Goal: Task Accomplishment & Management: Use online tool/utility

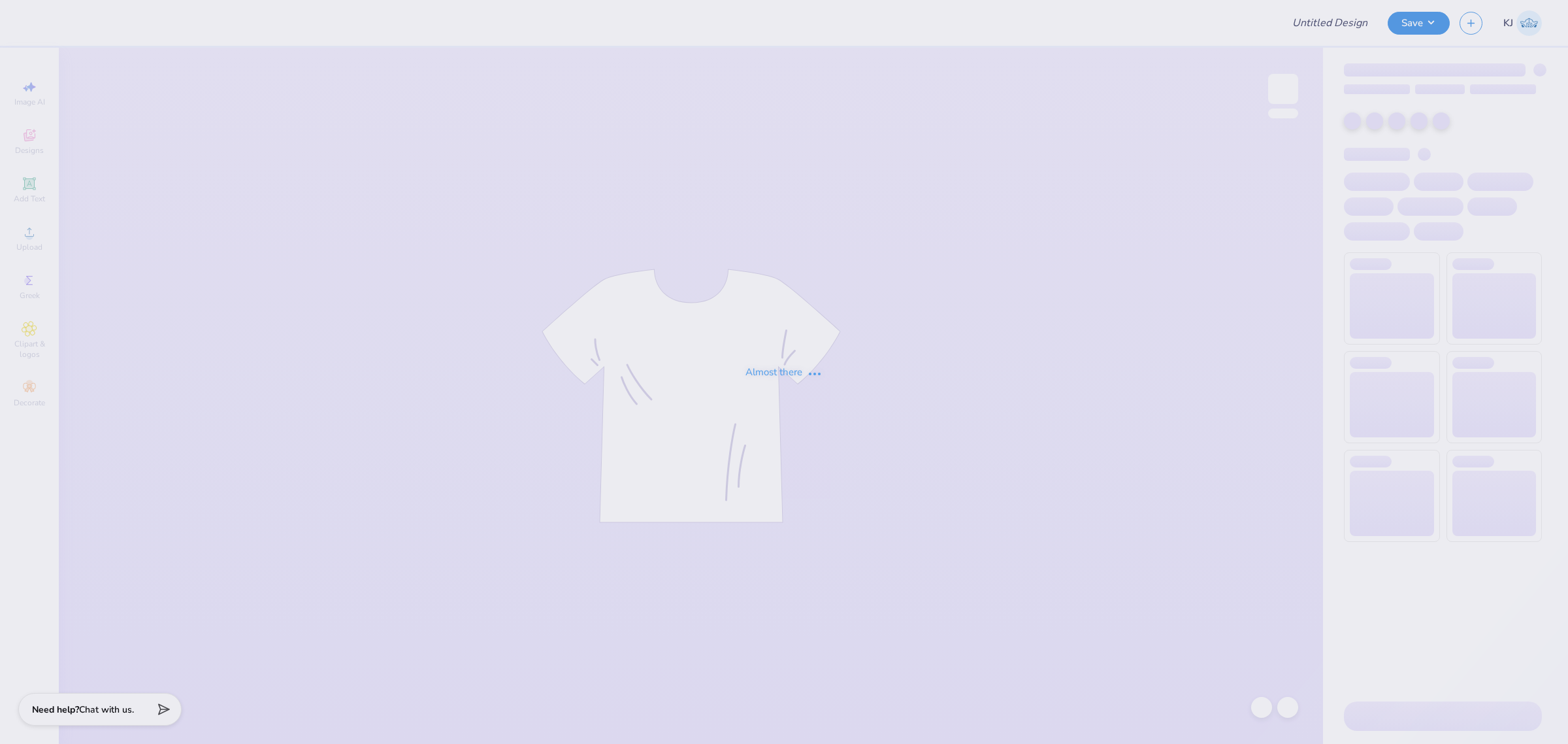
type input "AXO Run a mile"
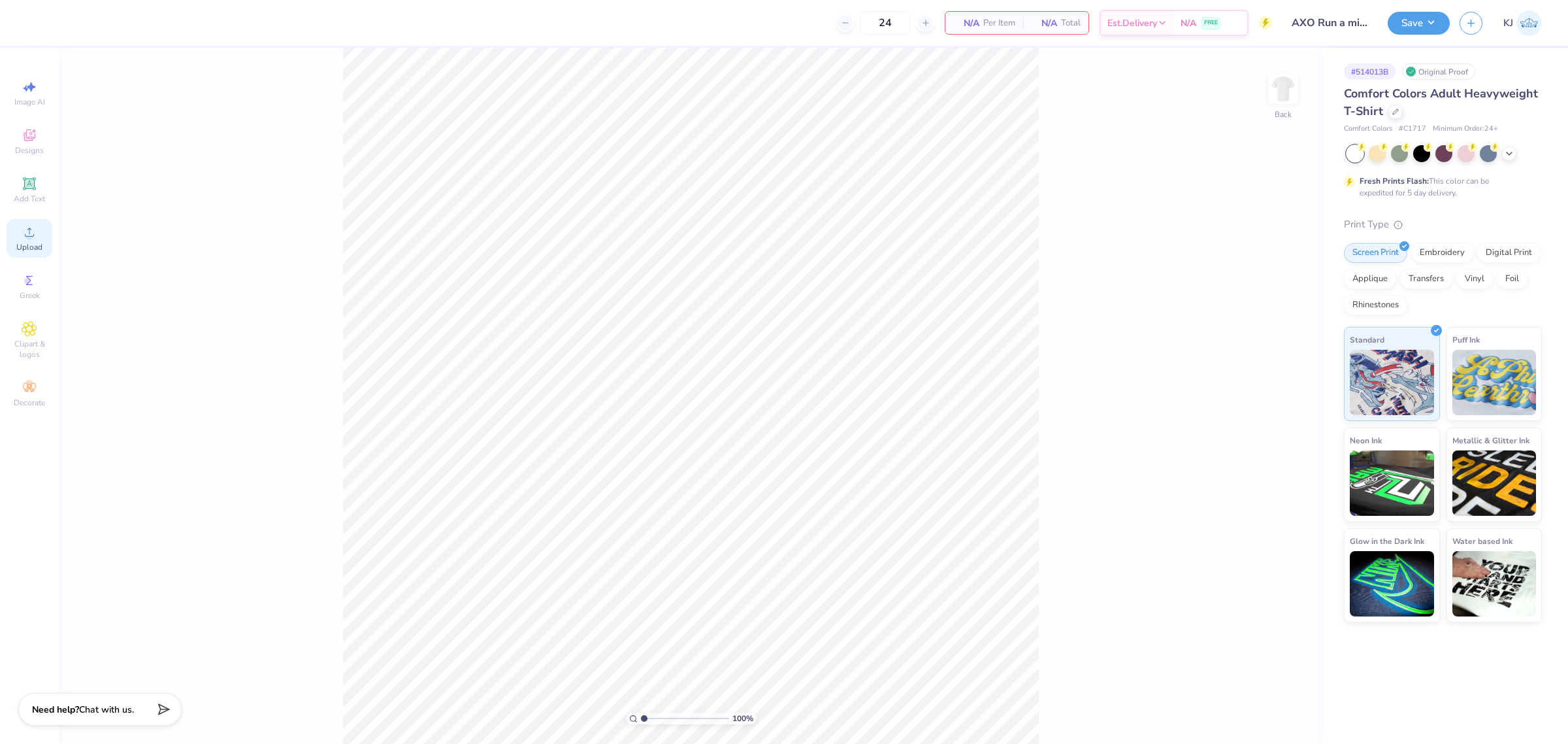
click at [23, 238] on icon at bounding box center [29, 231] width 16 height 16
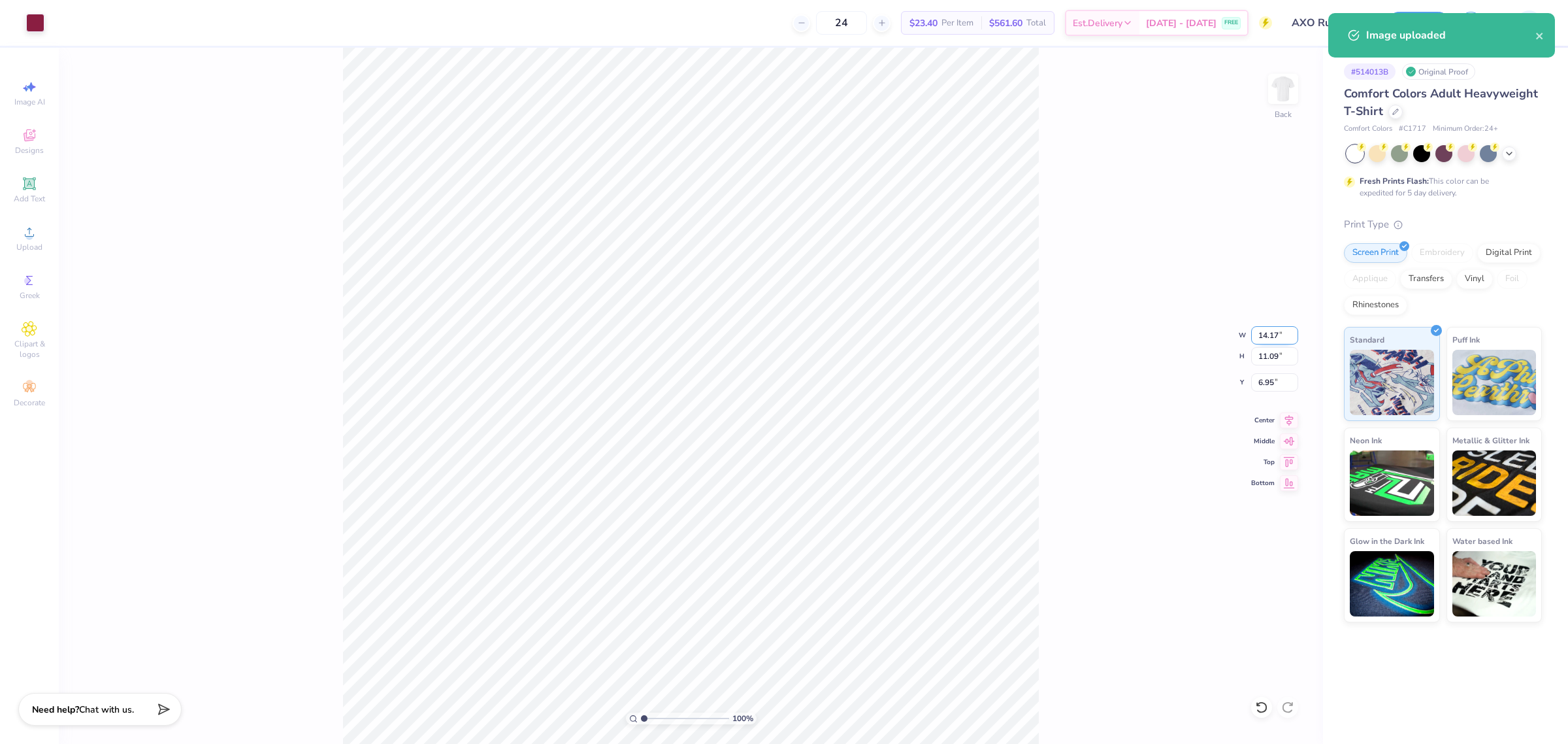
click at [1258, 332] on input "14.17" at bounding box center [1275, 335] width 47 height 18
type input "3.50"
type input "2.74"
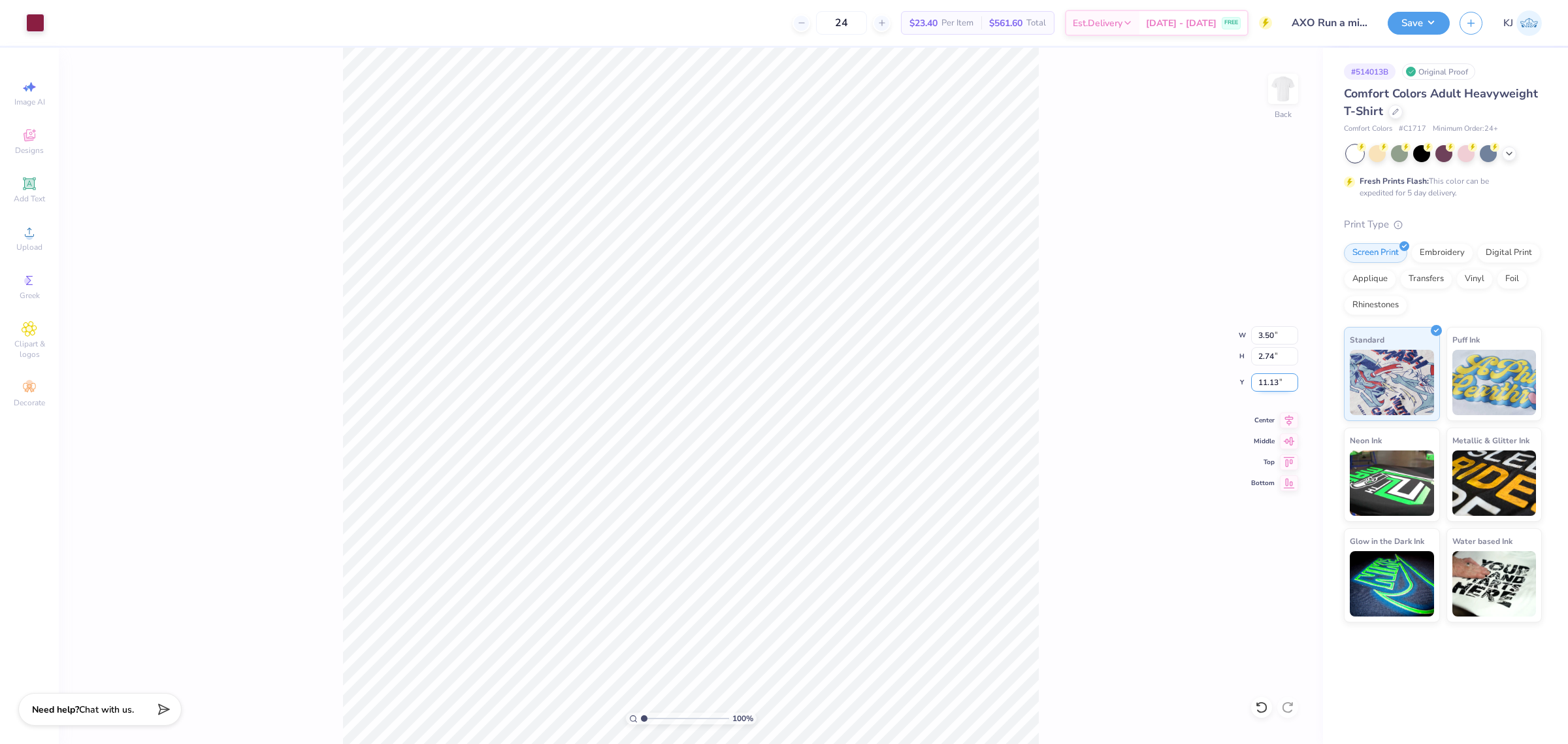
click at [1268, 377] on input "11.13" at bounding box center [1275, 382] width 47 height 18
type input "3.00"
click at [1079, 263] on div "100 % Back W 3.50 3.50 " H 2.74 2.74 " Y 3.00 3.00 " Center Middle Top Bottom" at bounding box center [691, 396] width 1264 height 696
click at [1285, 92] on img at bounding box center [1283, 89] width 53 height 53
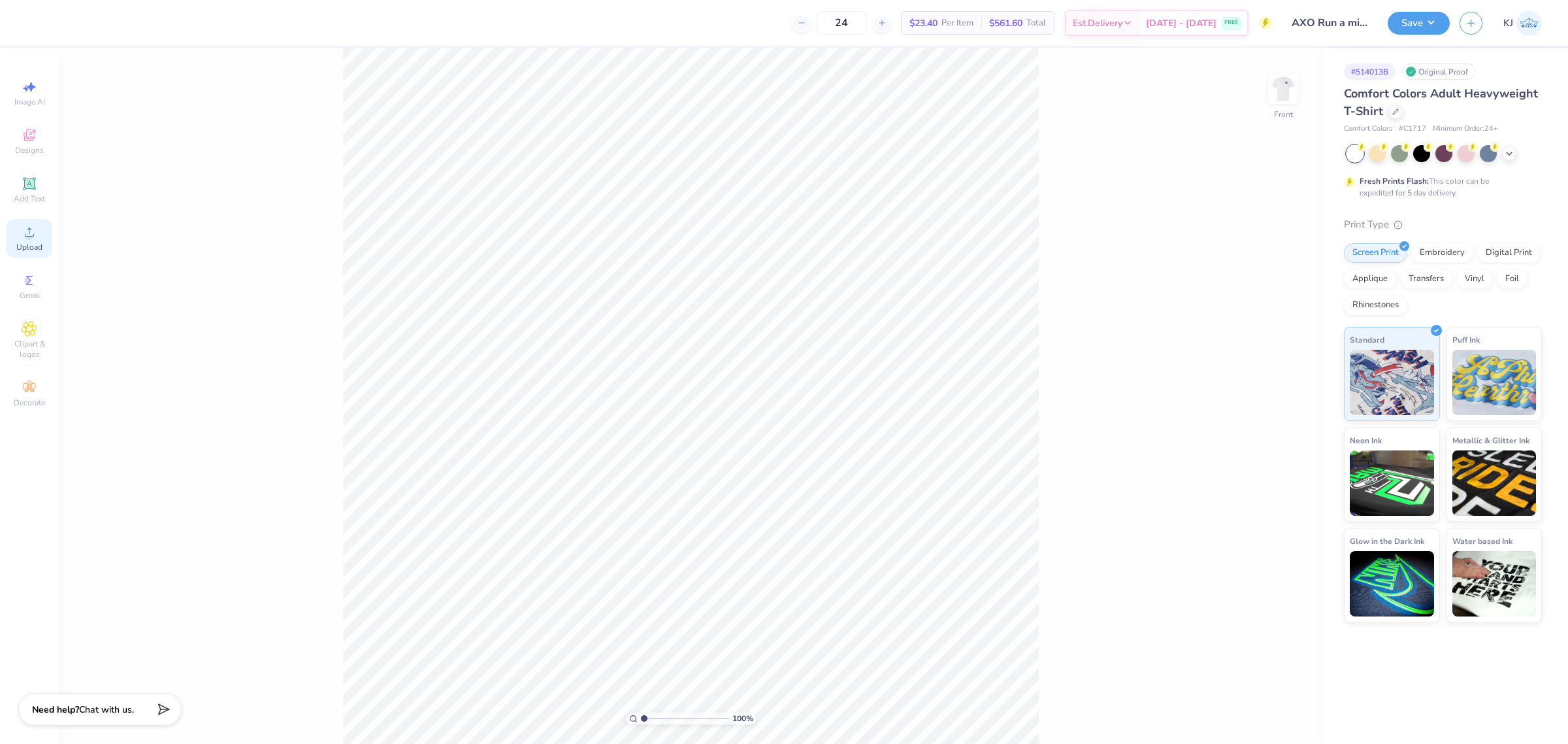
click at [37, 244] on span "Upload" at bounding box center [29, 246] width 26 height 10
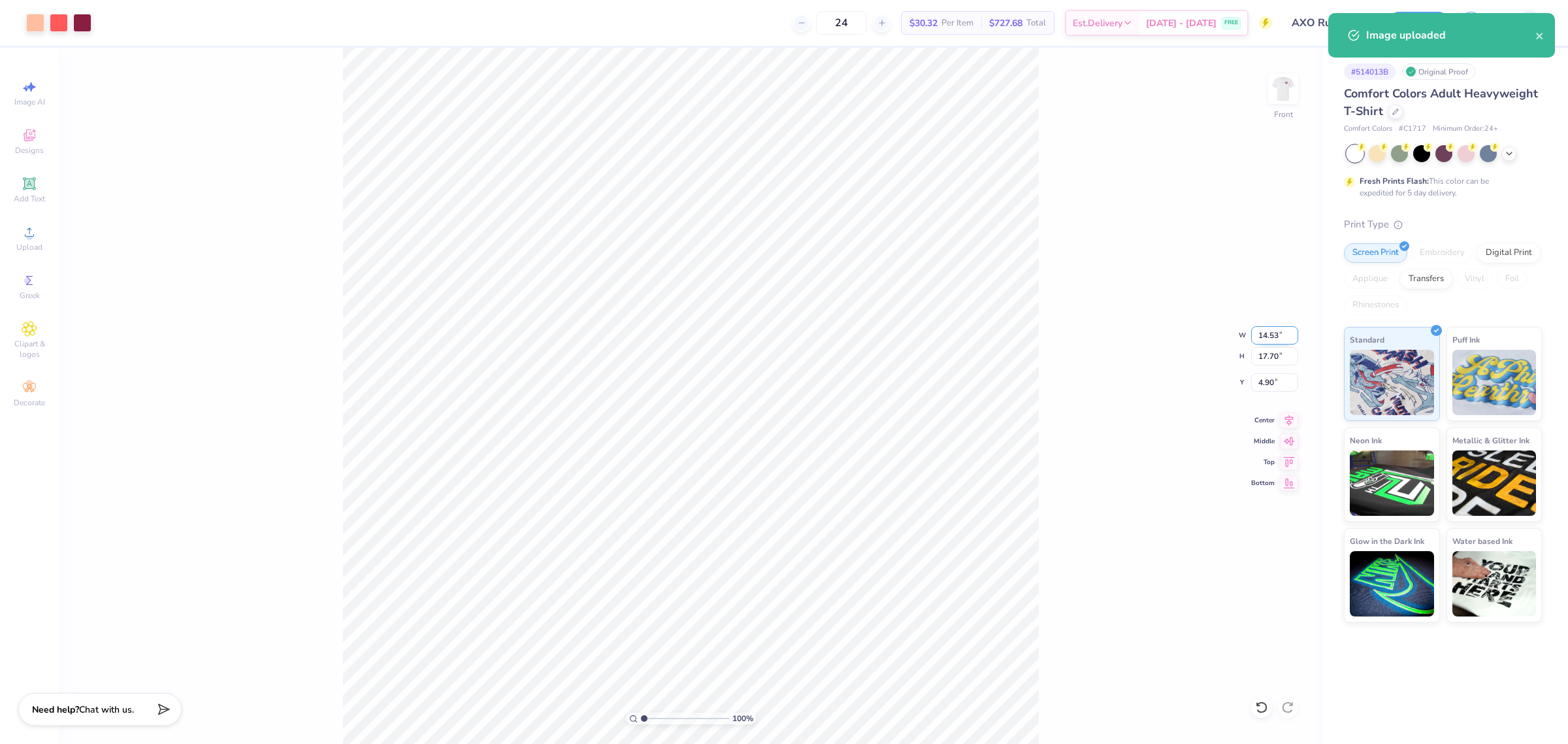
click at [1265, 335] on input "14.53" at bounding box center [1275, 335] width 47 height 18
type input "11.00"
type input "13.40"
click at [1266, 384] on input "7.05" at bounding box center [1275, 382] width 47 height 18
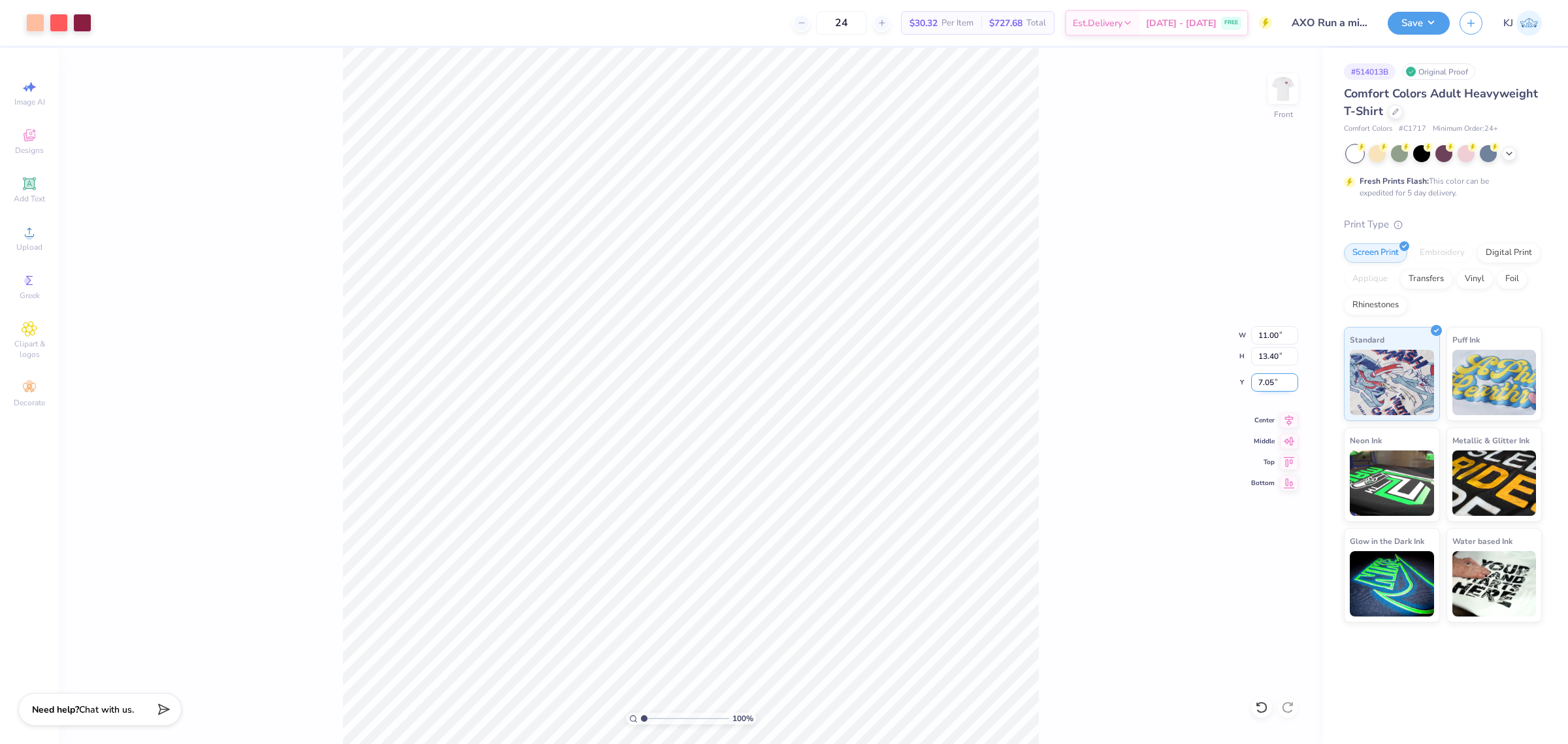
click at [1266, 384] on input "7.05" at bounding box center [1275, 382] width 47 height 18
type input "3.00"
click at [1082, 373] on div "100 % Front W 11.00 11.00 " H 13.40 13.40 " Y 3.00 3.00 " Center Middle Top Bot…" at bounding box center [691, 396] width 1264 height 696
click at [1433, 27] on button "Save" at bounding box center [1419, 21] width 62 height 23
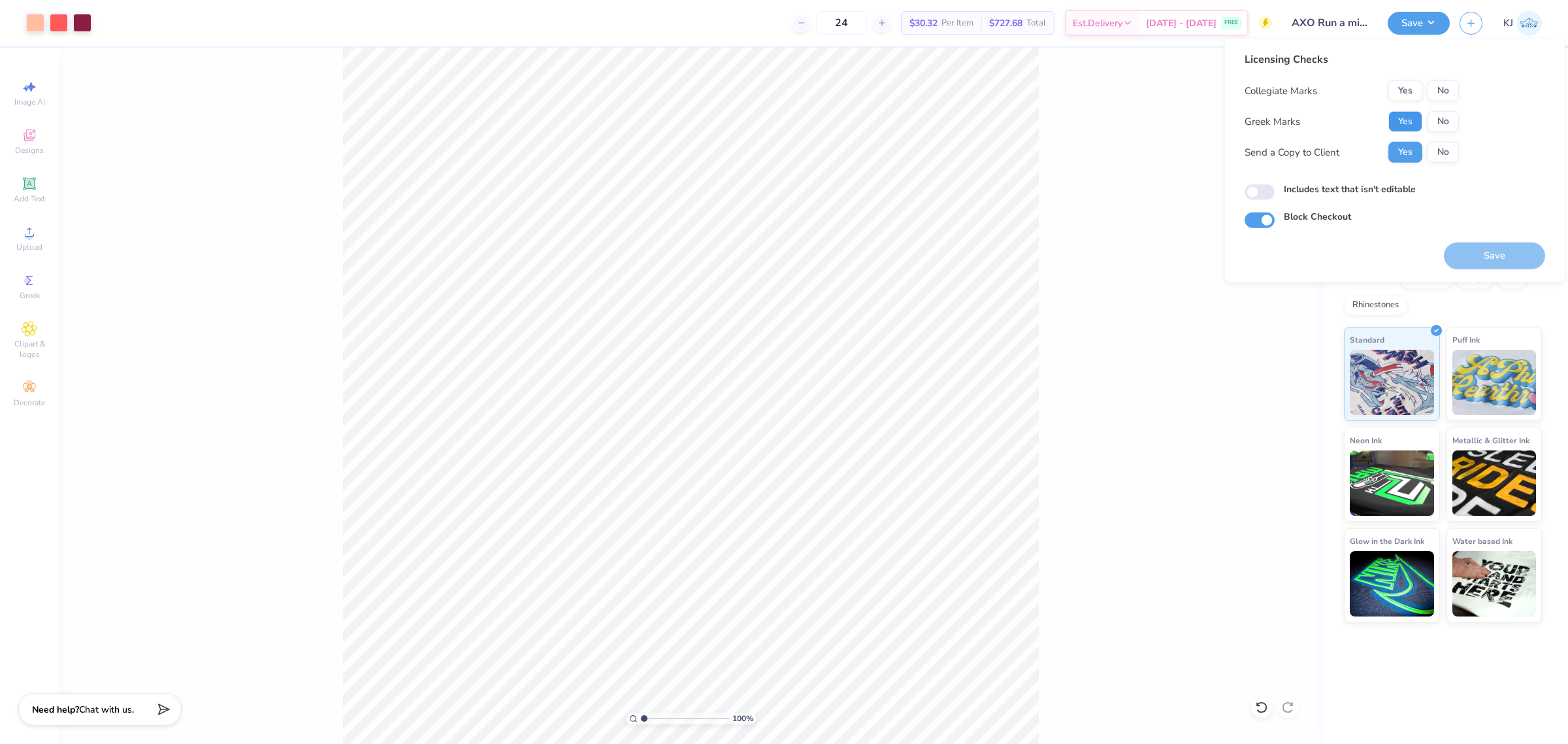
click at [1410, 123] on button "Yes" at bounding box center [1406, 121] width 34 height 21
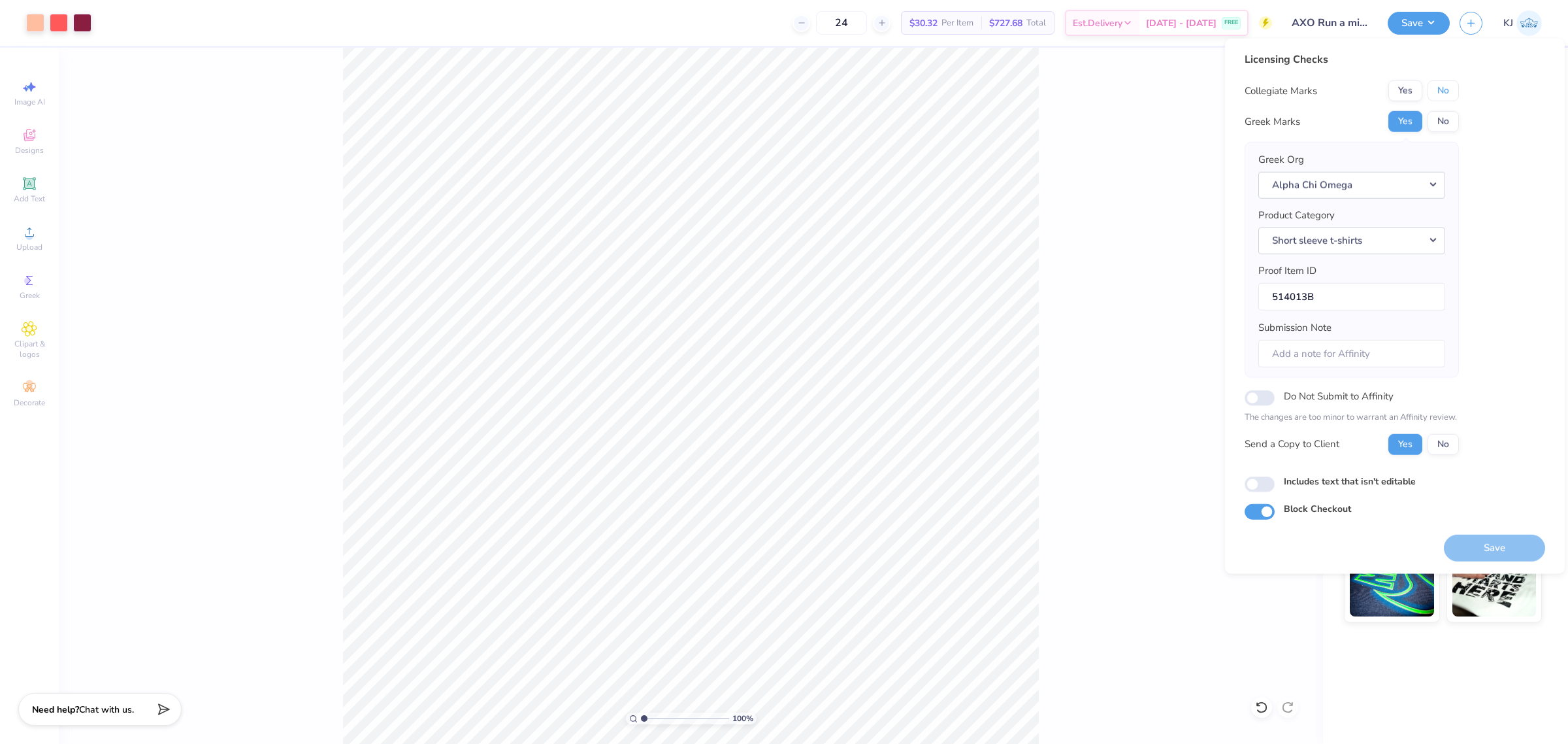
click at [1444, 90] on button "No" at bounding box center [1443, 91] width 31 height 21
click at [1497, 545] on button "Save" at bounding box center [1494, 547] width 101 height 27
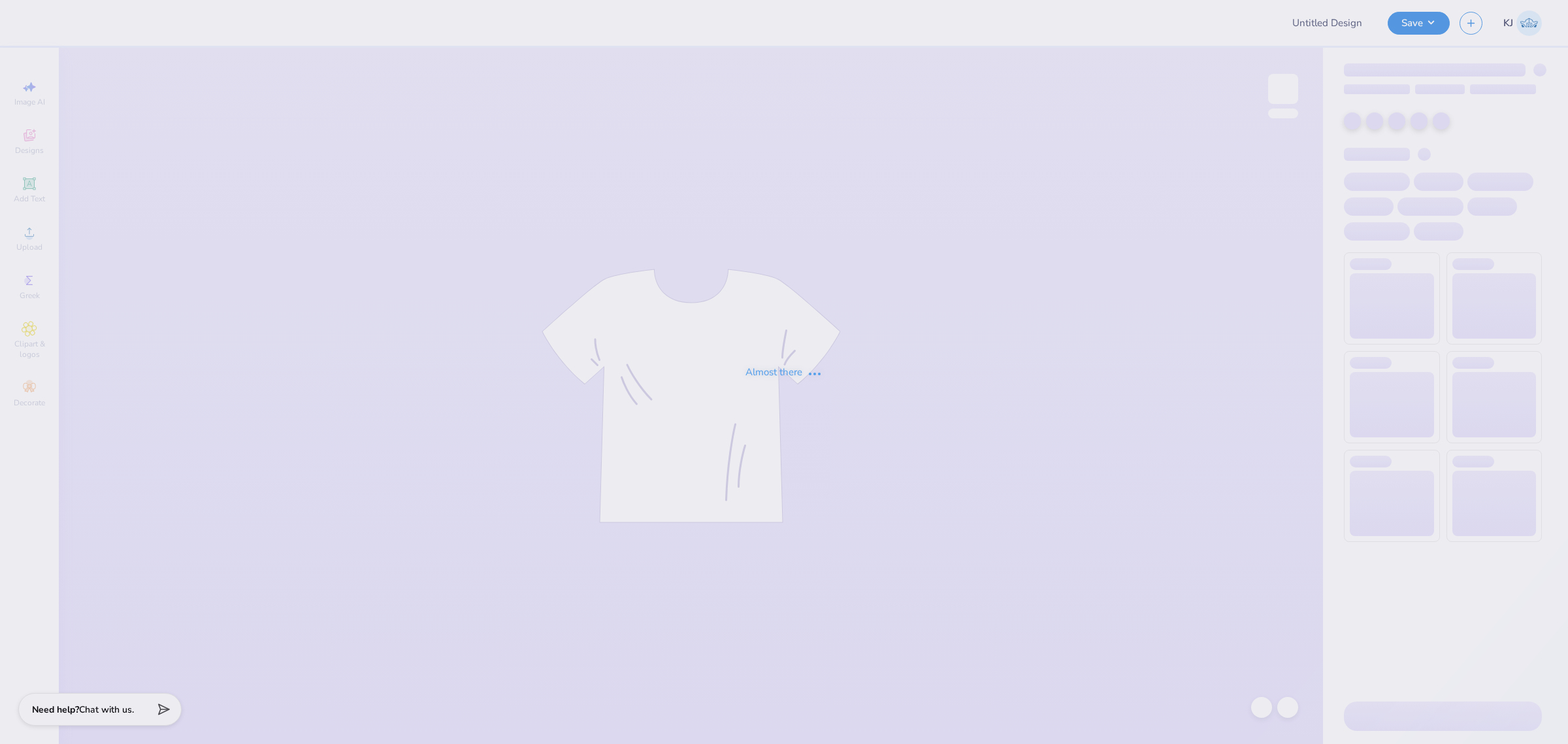
type input "JB T-Shirt"
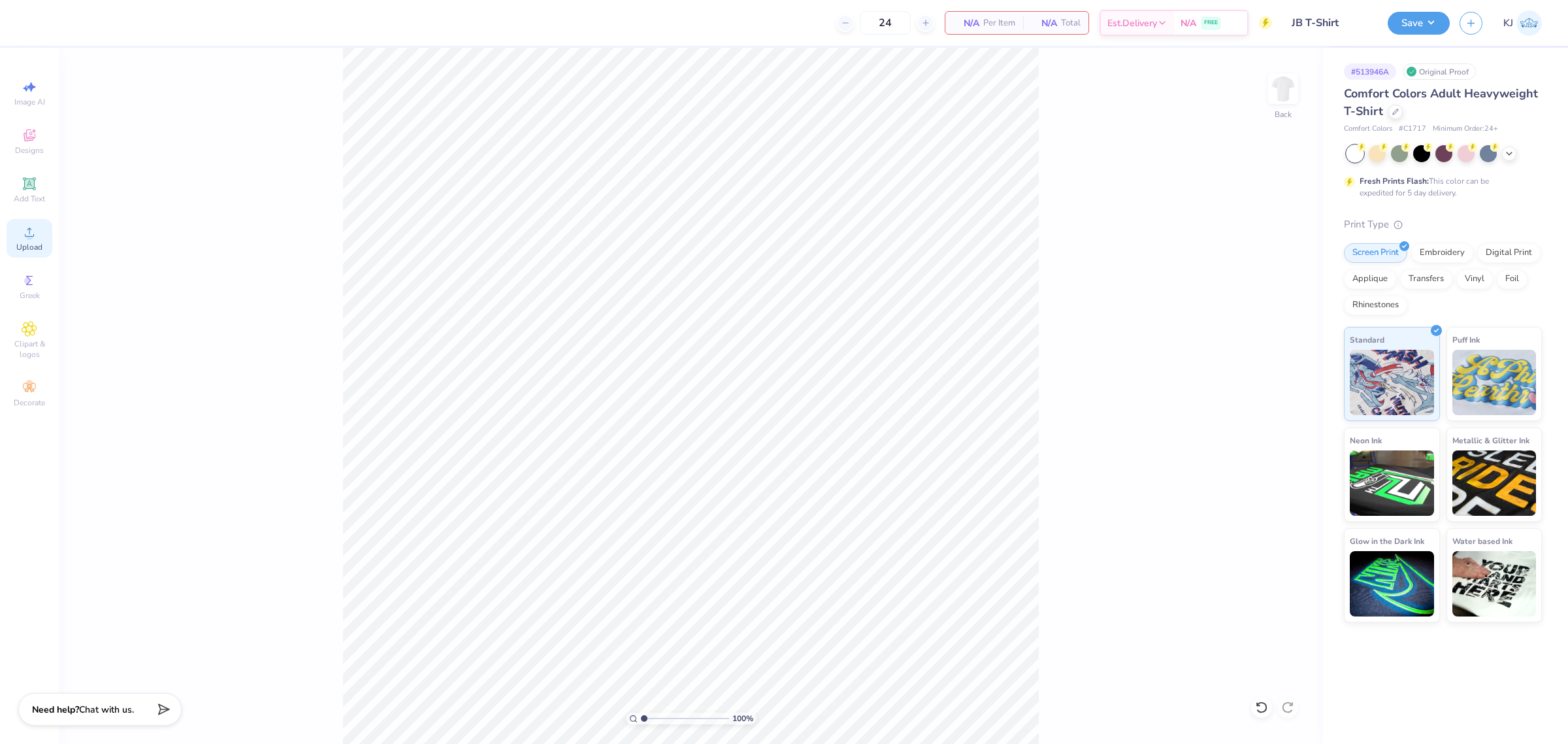
click at [29, 245] on span "Upload" at bounding box center [29, 246] width 26 height 10
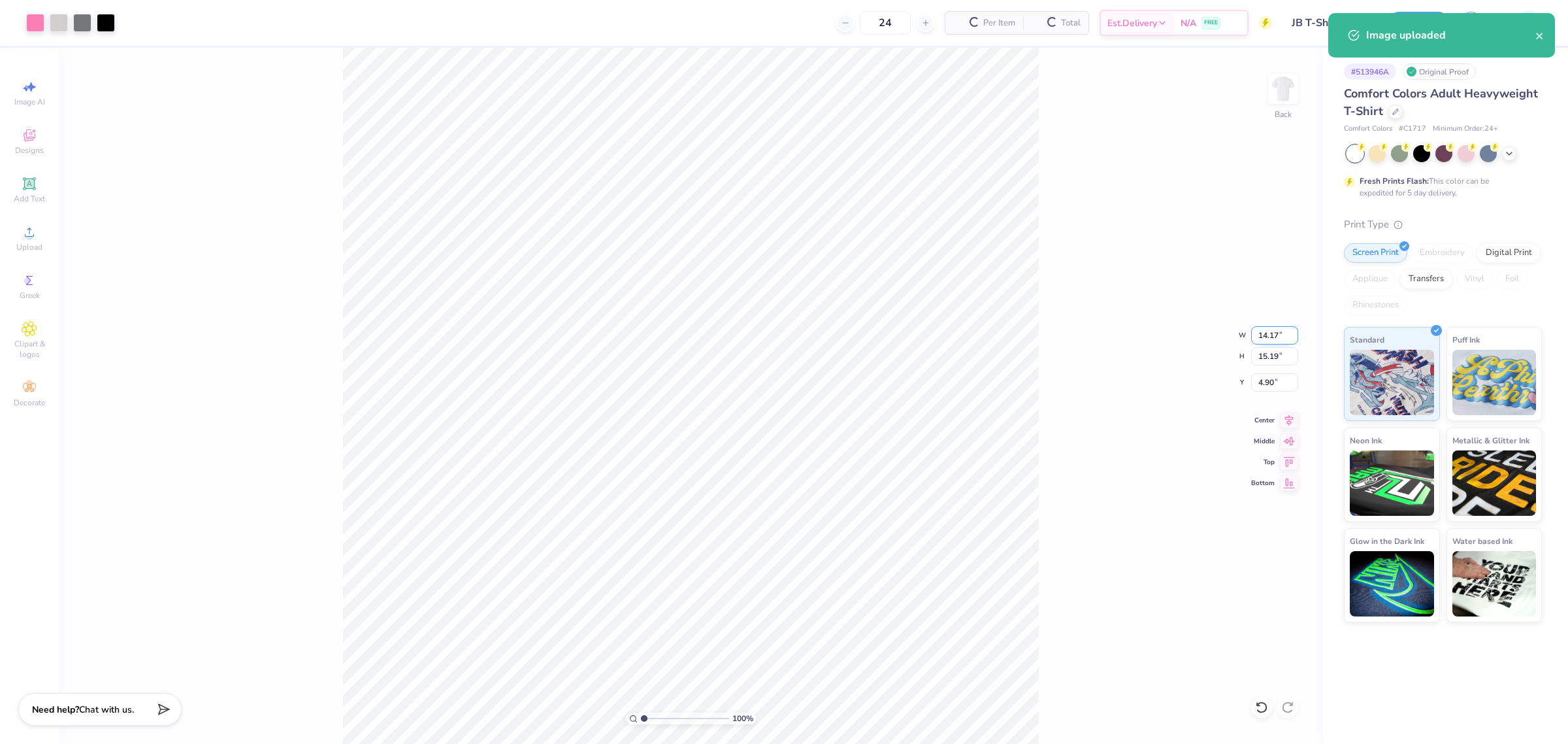
click at [1264, 332] on input "14.17" at bounding box center [1275, 335] width 47 height 18
type input "8.00"
type input "8.57"
click at [1269, 383] on input "8.21" at bounding box center [1275, 382] width 47 height 18
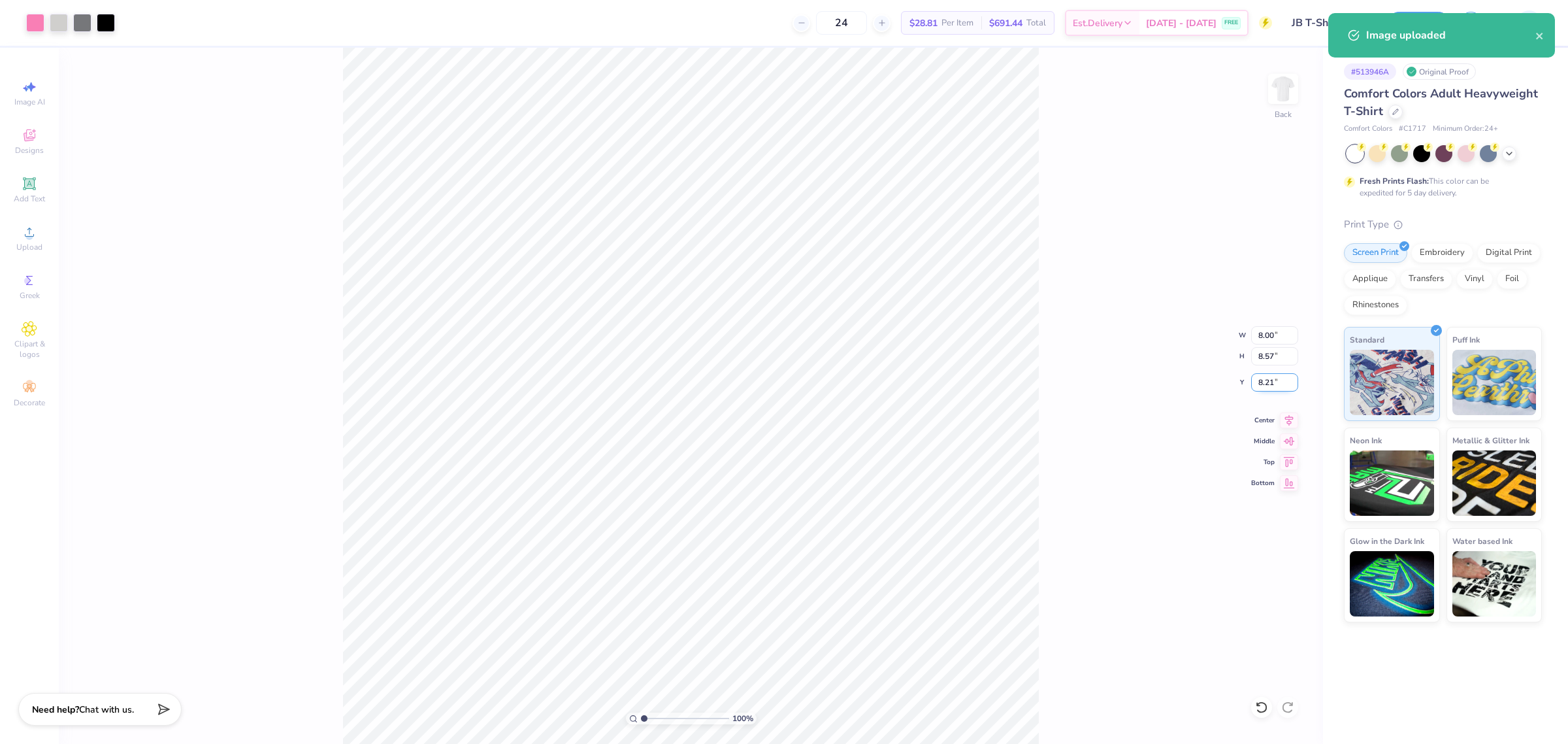
click at [1269, 383] on input "8.21" at bounding box center [1275, 382] width 47 height 18
type input "3.00"
click at [1044, 358] on div "100 % Back W 8.00 8.00 " H 8.57 8.57 " Y 3.00 3.00 " Center Middle Top Bottom" at bounding box center [691, 396] width 1264 height 696
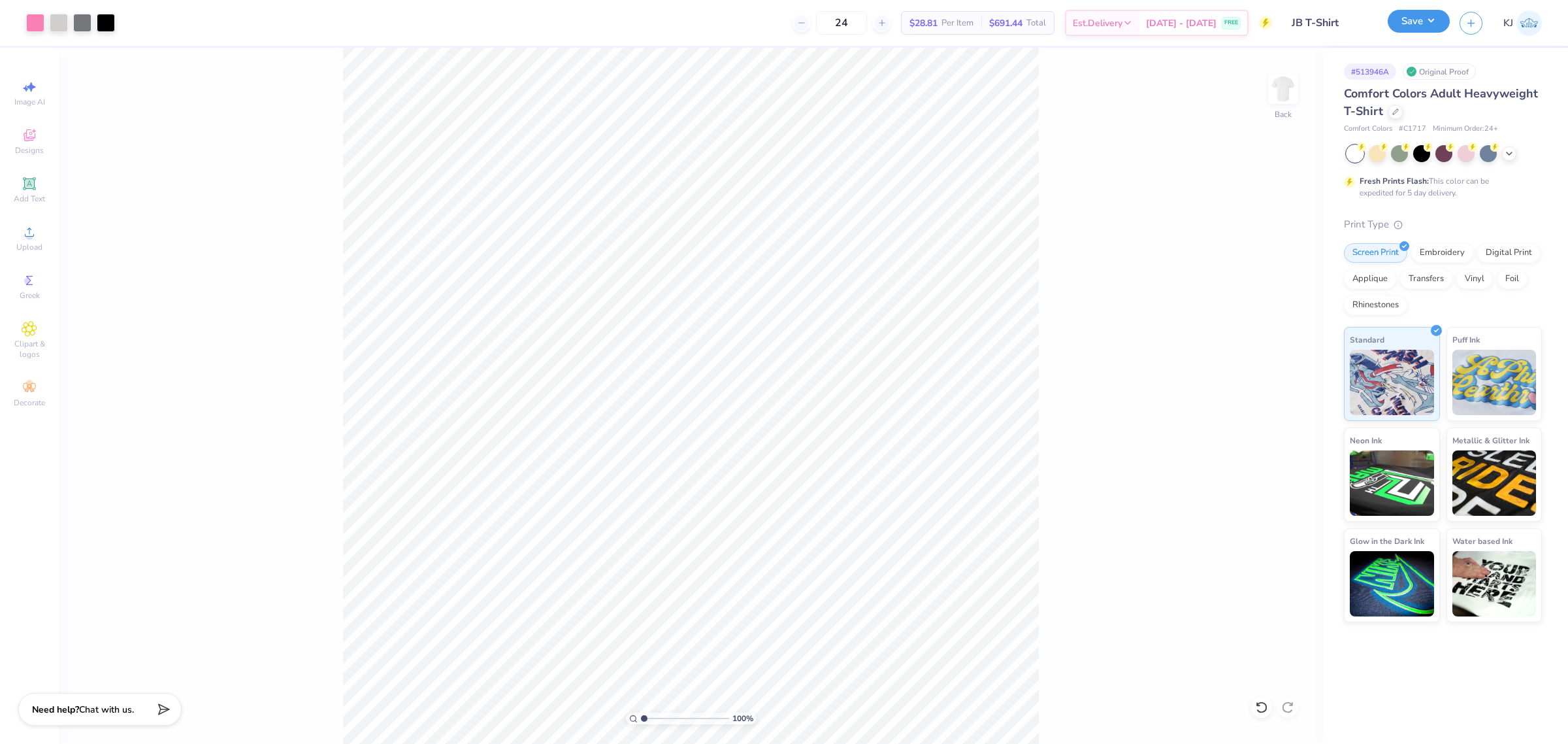
click at [1429, 27] on button "Save" at bounding box center [1419, 21] width 62 height 23
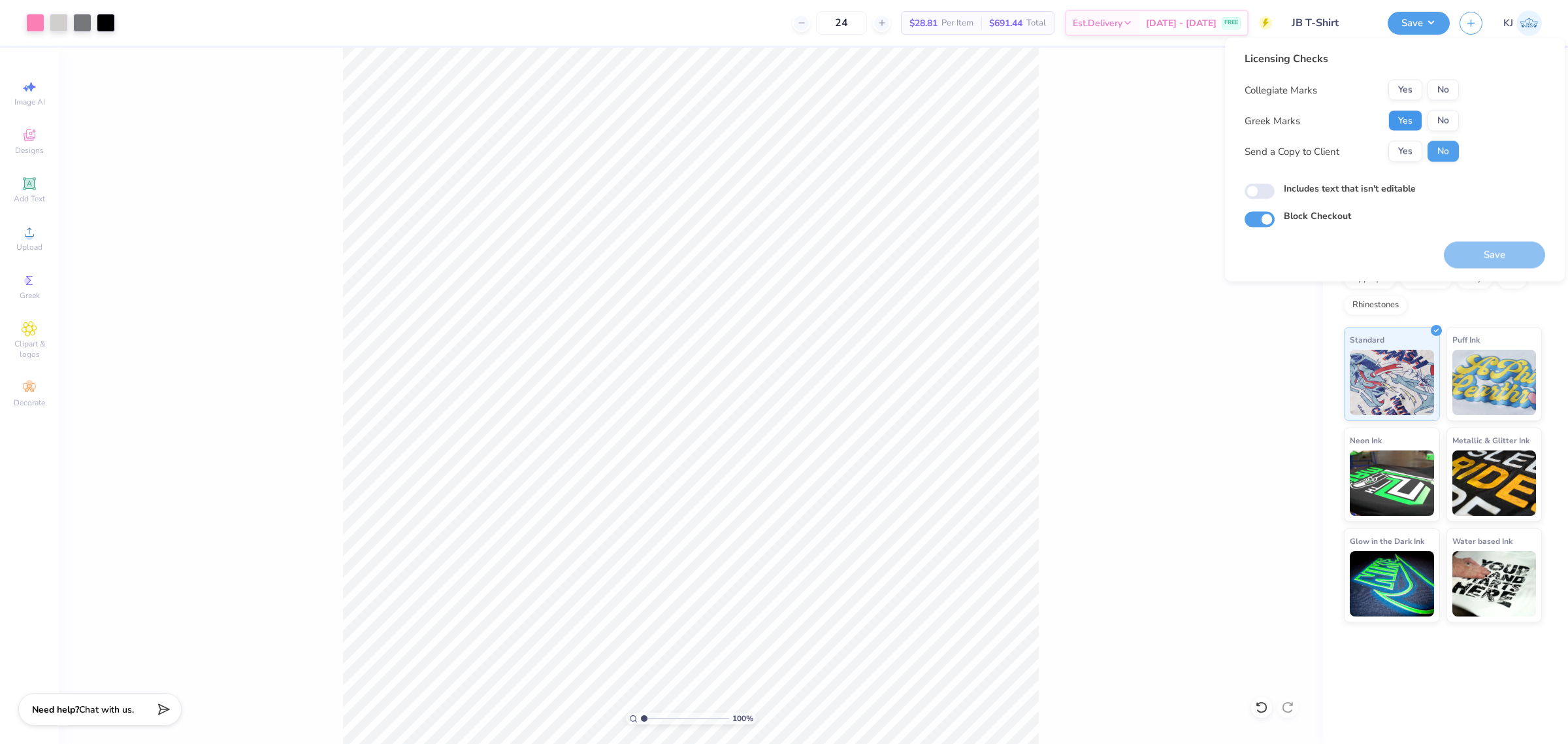
click at [1405, 113] on button "Yes" at bounding box center [1406, 121] width 34 height 21
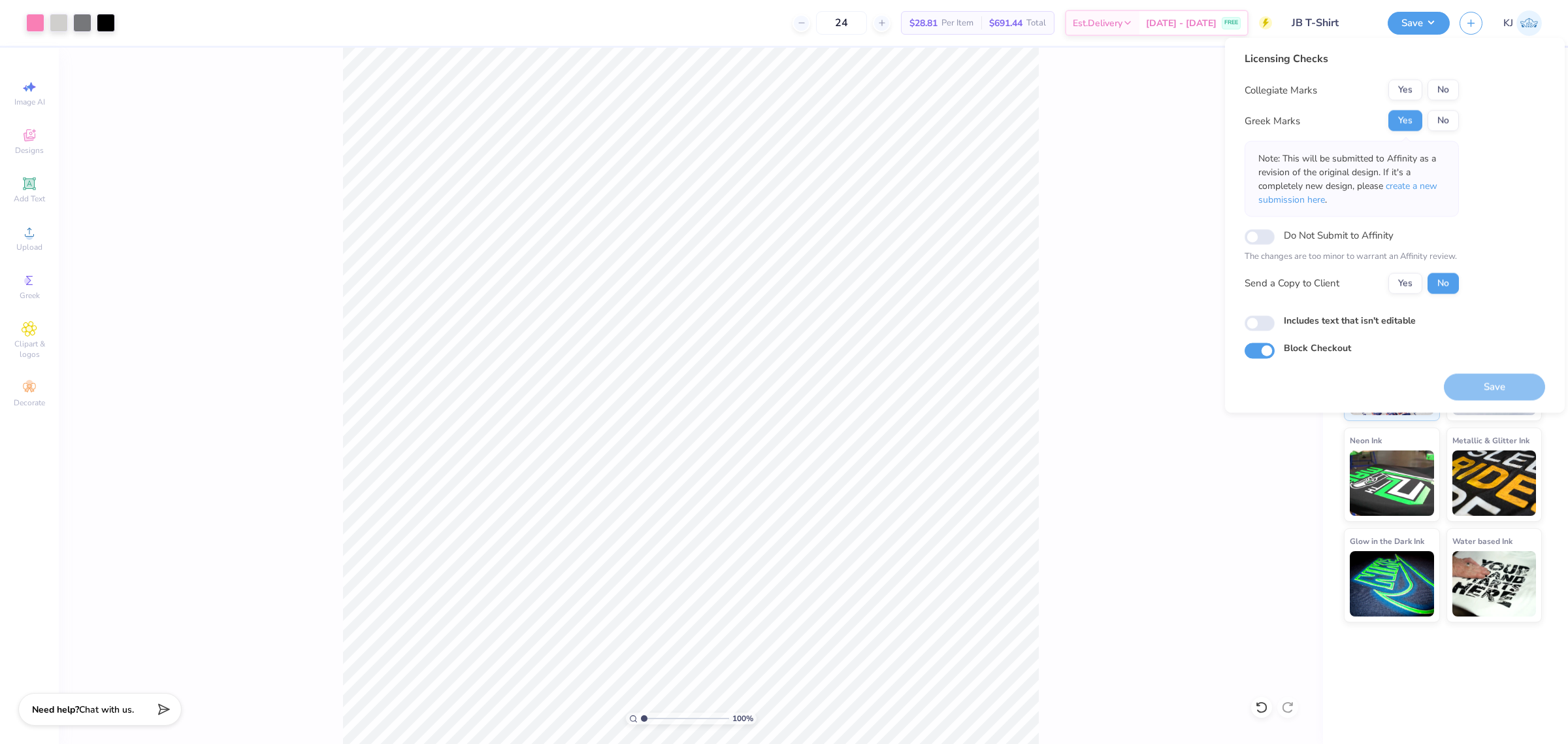
click at [1404, 87] on button "Yes" at bounding box center [1406, 90] width 34 height 21
click at [1408, 279] on button "Yes" at bounding box center [1406, 283] width 34 height 21
click at [1475, 384] on button "Save" at bounding box center [1494, 386] width 101 height 27
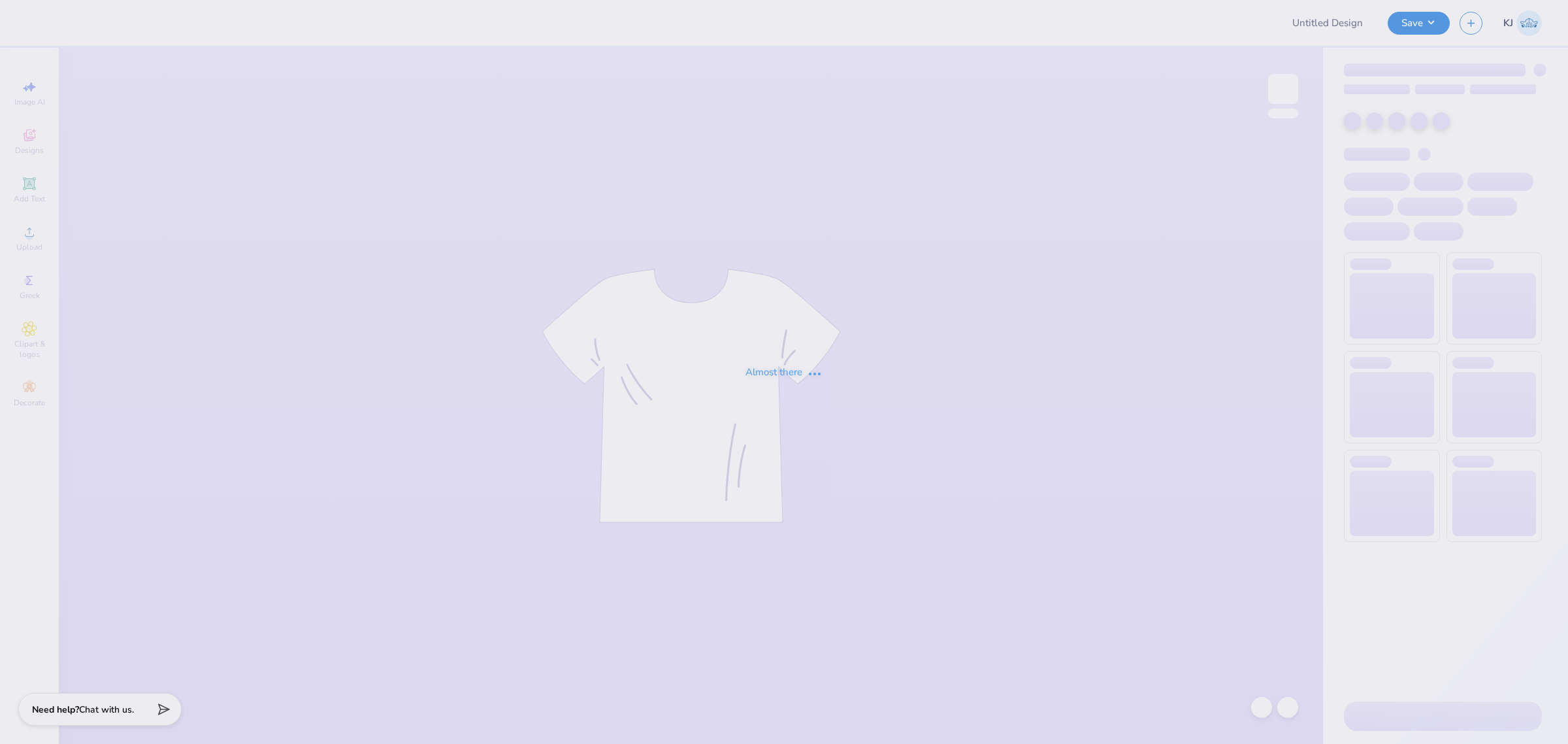
type input "AXO back-to-school merch!"
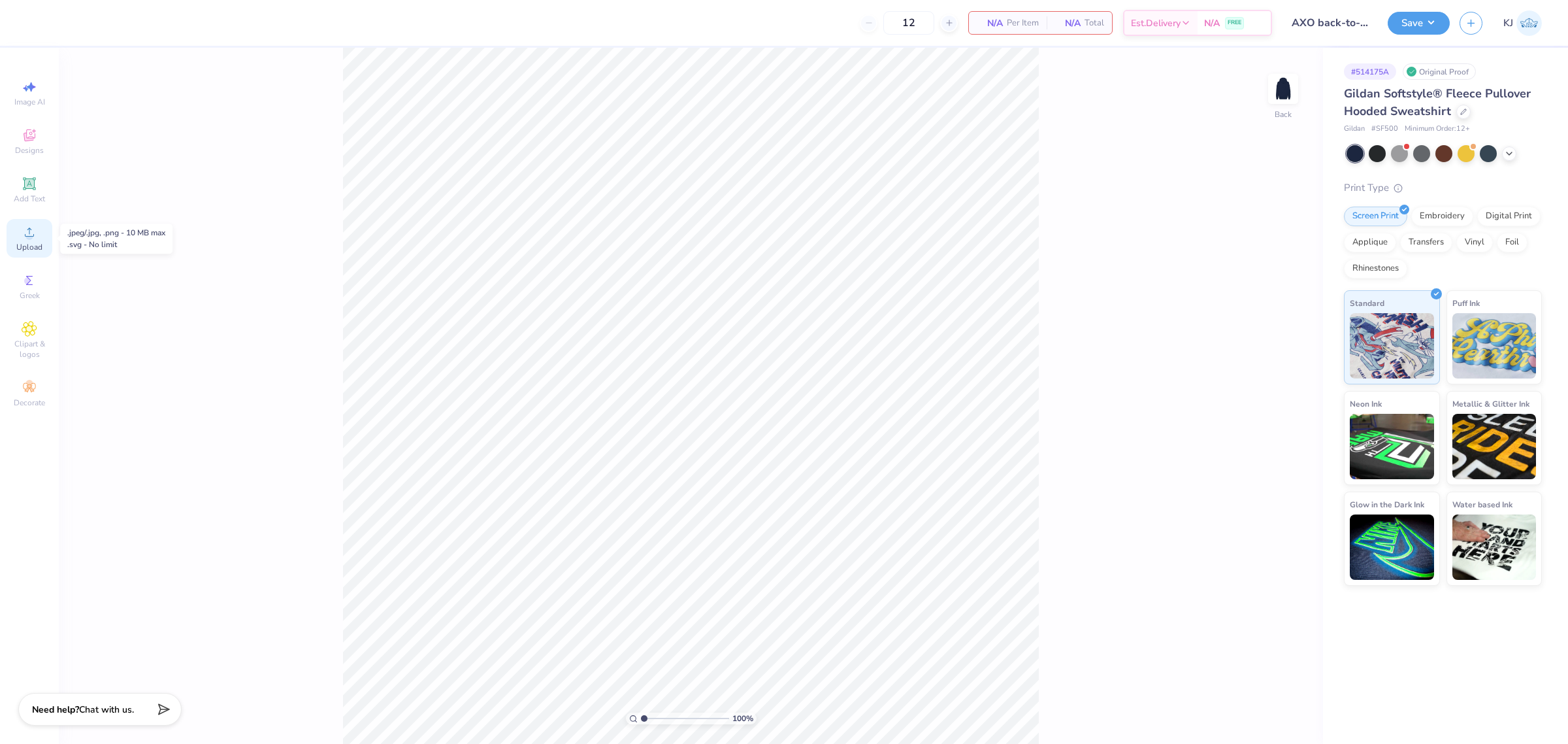
click at [28, 254] on div "Upload" at bounding box center [29, 238] width 46 height 38
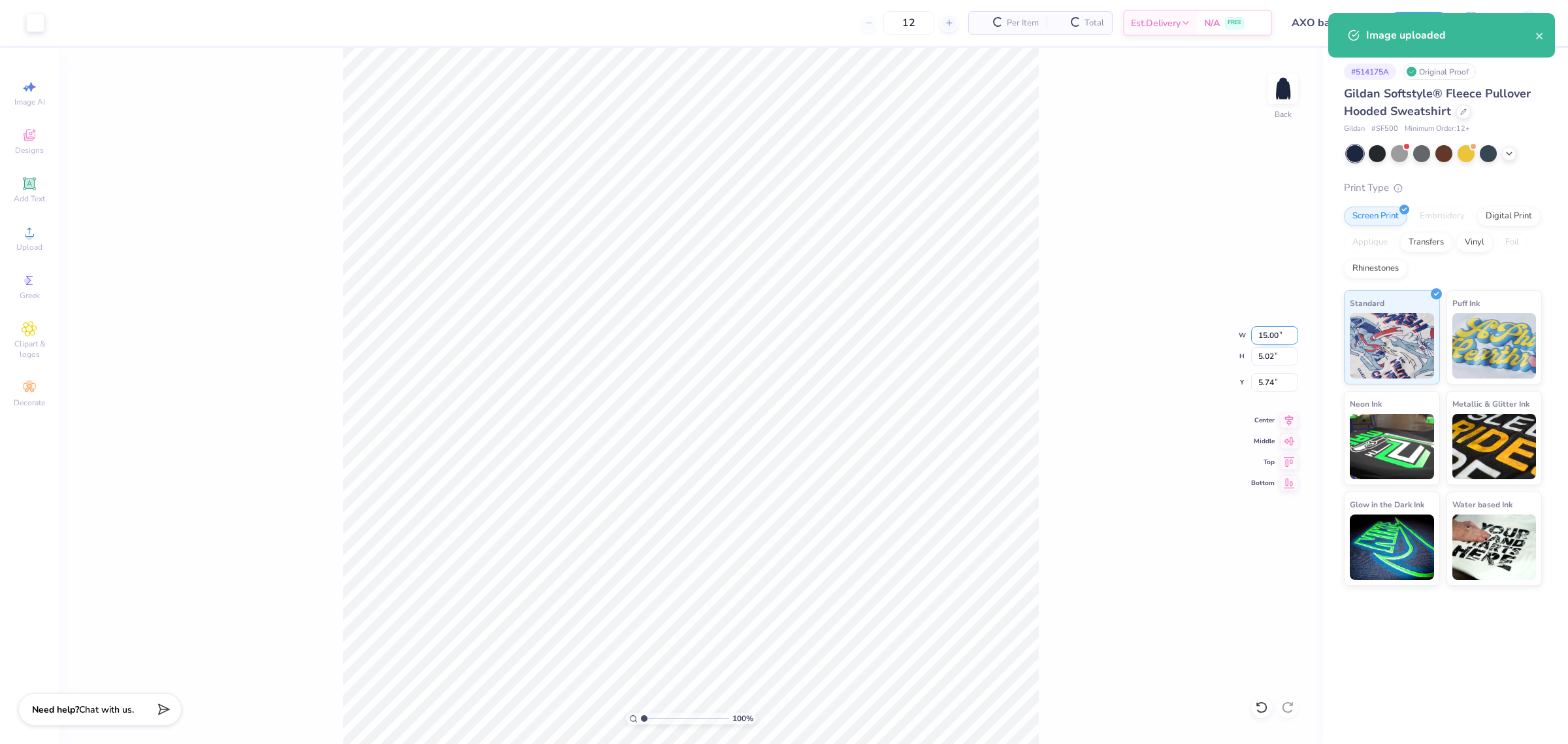
click at [1272, 338] on input "15.00" at bounding box center [1275, 335] width 47 height 18
type input "3.50"
type input "1.17"
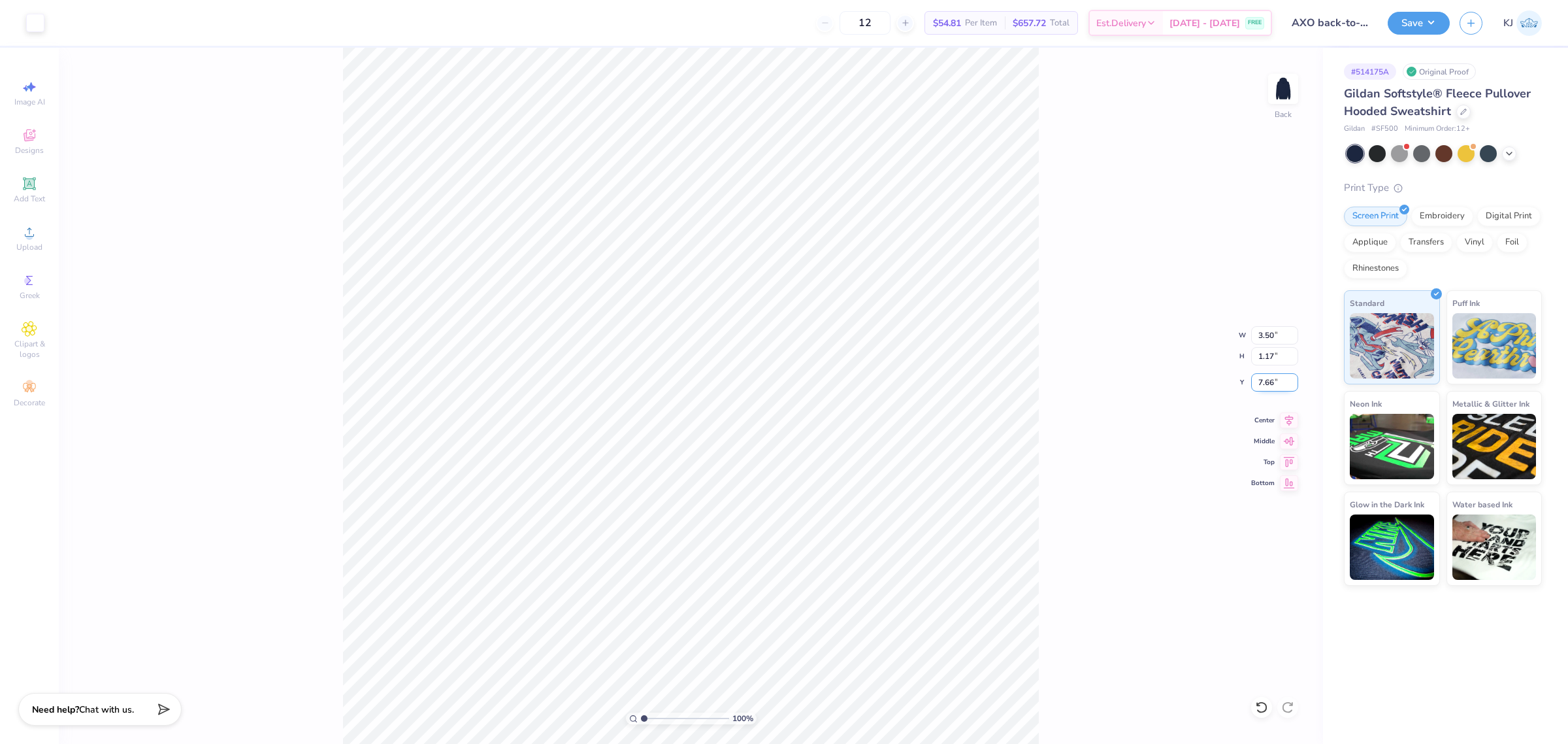
click at [1272, 381] on input "7.66" at bounding box center [1275, 382] width 47 height 18
click at [1266, 384] on input "7.66" at bounding box center [1275, 382] width 47 height 18
type input "3.00"
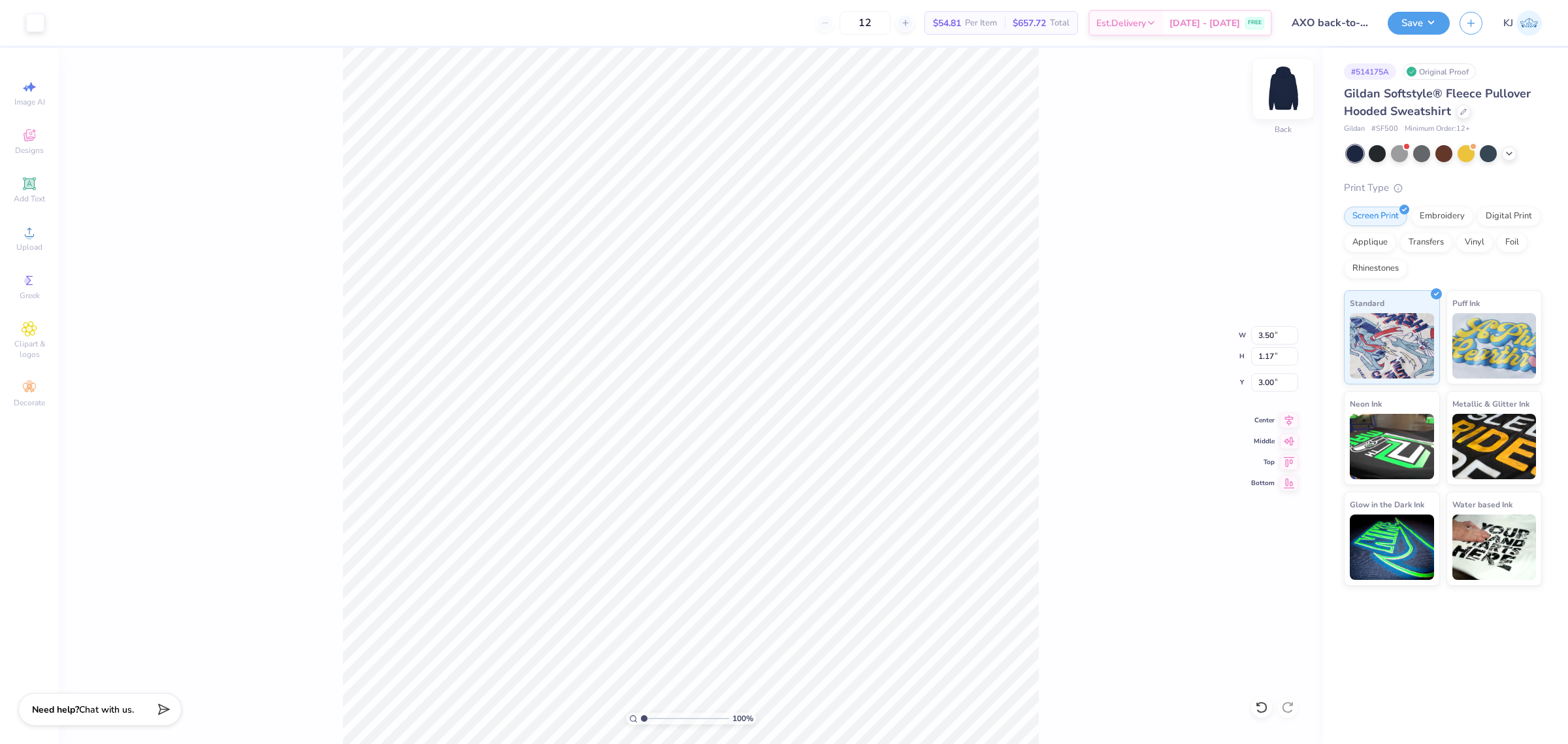
click at [1289, 88] on img at bounding box center [1283, 89] width 53 height 53
click at [25, 240] on div "Upload" at bounding box center [29, 238] width 46 height 38
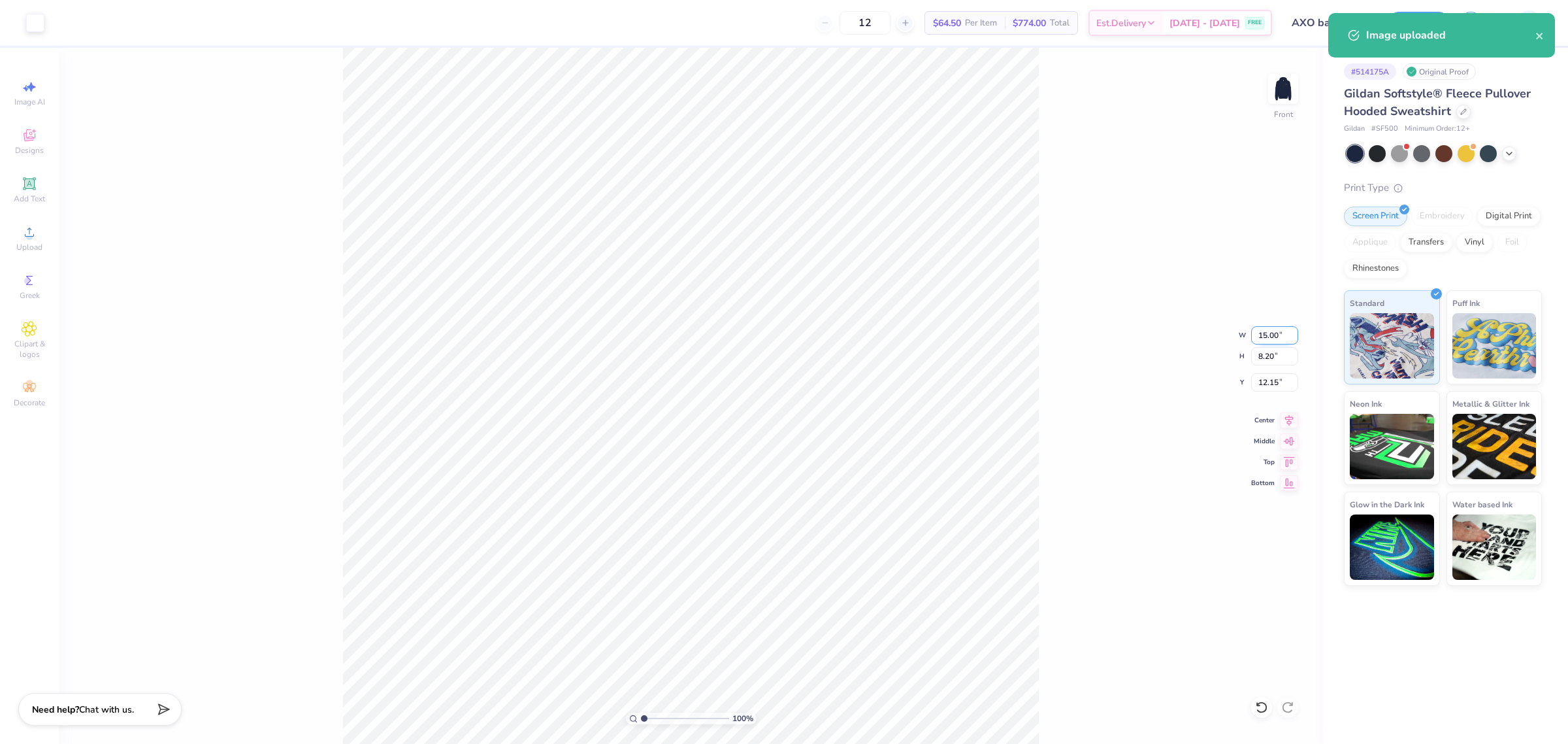
click at [1270, 334] on input "15.00" at bounding box center [1275, 335] width 47 height 18
type input "11.00"
type input "6.01"
click at [1260, 380] on input "13.24" at bounding box center [1275, 382] width 47 height 18
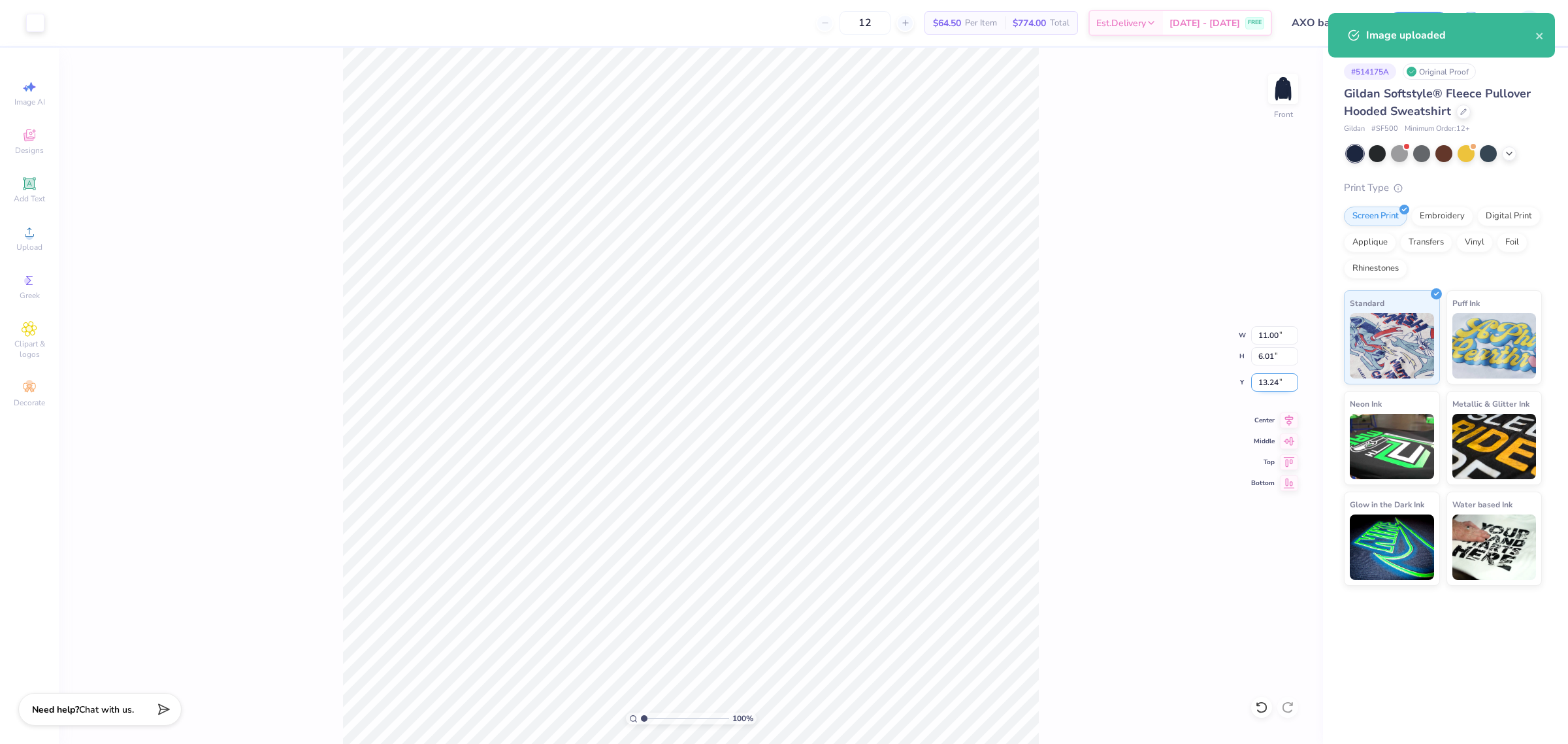
click at [1260, 380] on input "13.24" at bounding box center [1275, 382] width 47 height 18
type input "6.00"
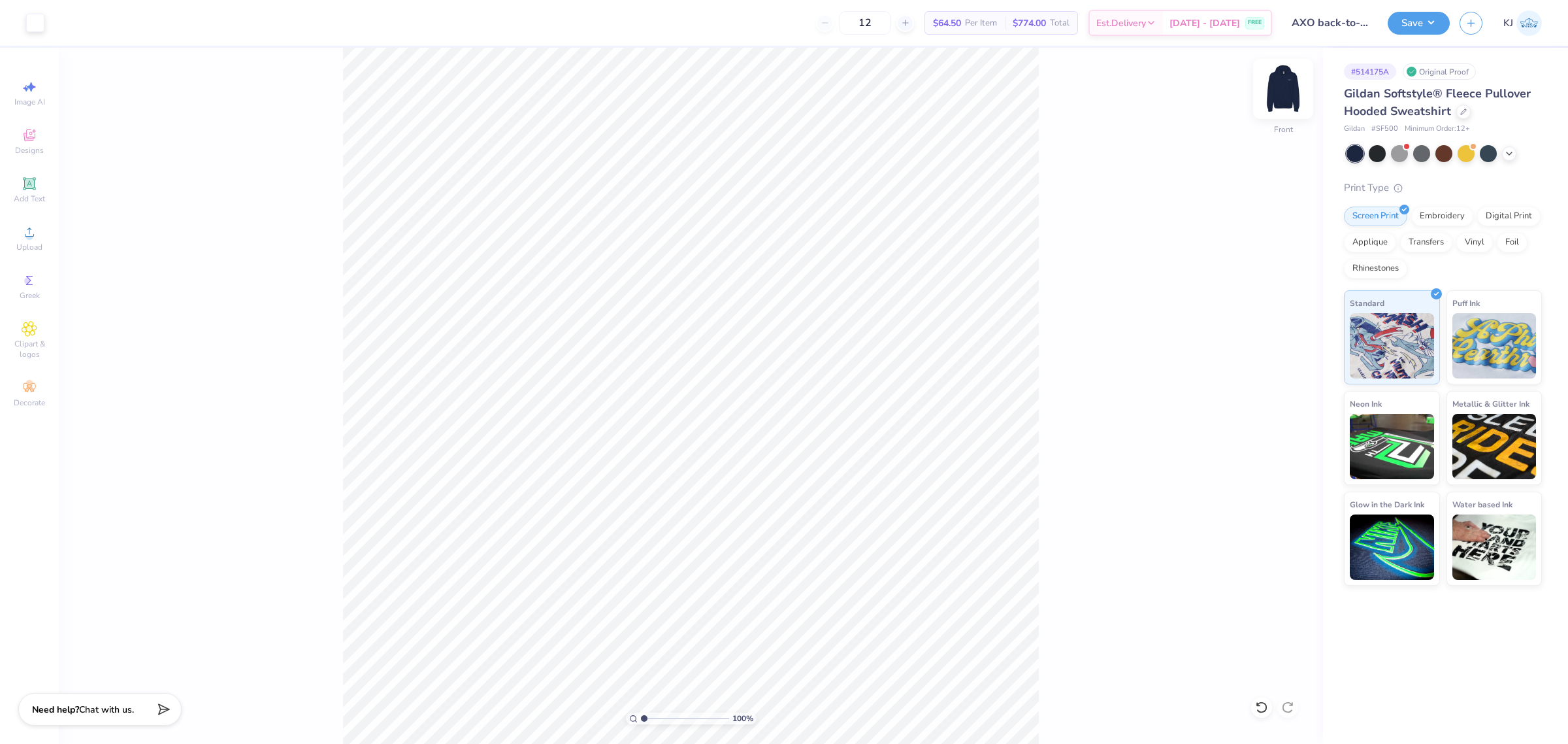
click at [1284, 93] on img at bounding box center [1283, 89] width 53 height 53
click at [1434, 22] on button "Save" at bounding box center [1419, 21] width 62 height 23
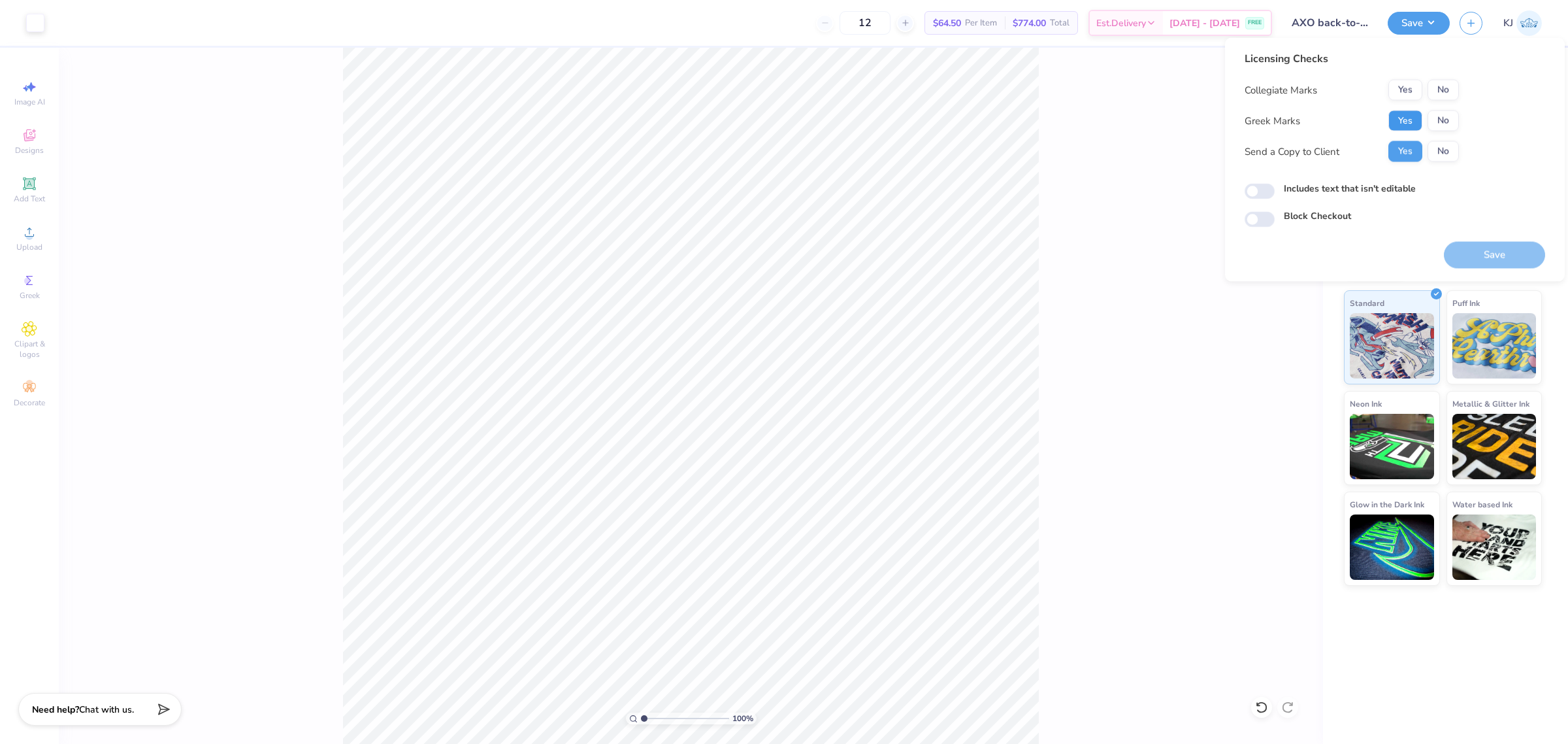
click at [1397, 115] on button "Yes" at bounding box center [1406, 121] width 34 height 21
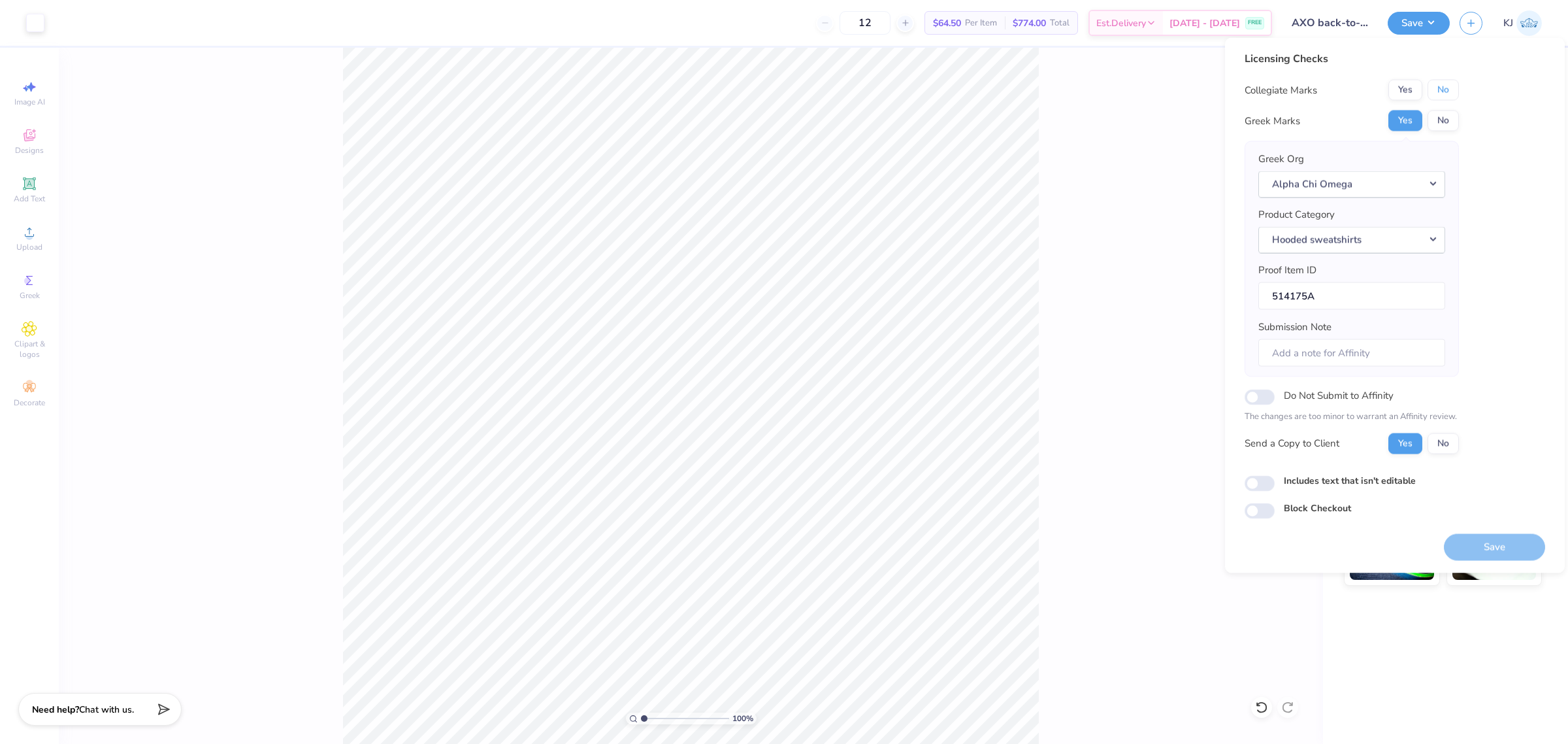
drag, startPoint x: 1435, startPoint y: 100, endPoint x: 1447, endPoint y: 156, distance: 57.3
click at [1445, 84] on button "No" at bounding box center [1443, 90] width 31 height 21
click at [1490, 541] on button "Save" at bounding box center [1494, 546] width 101 height 27
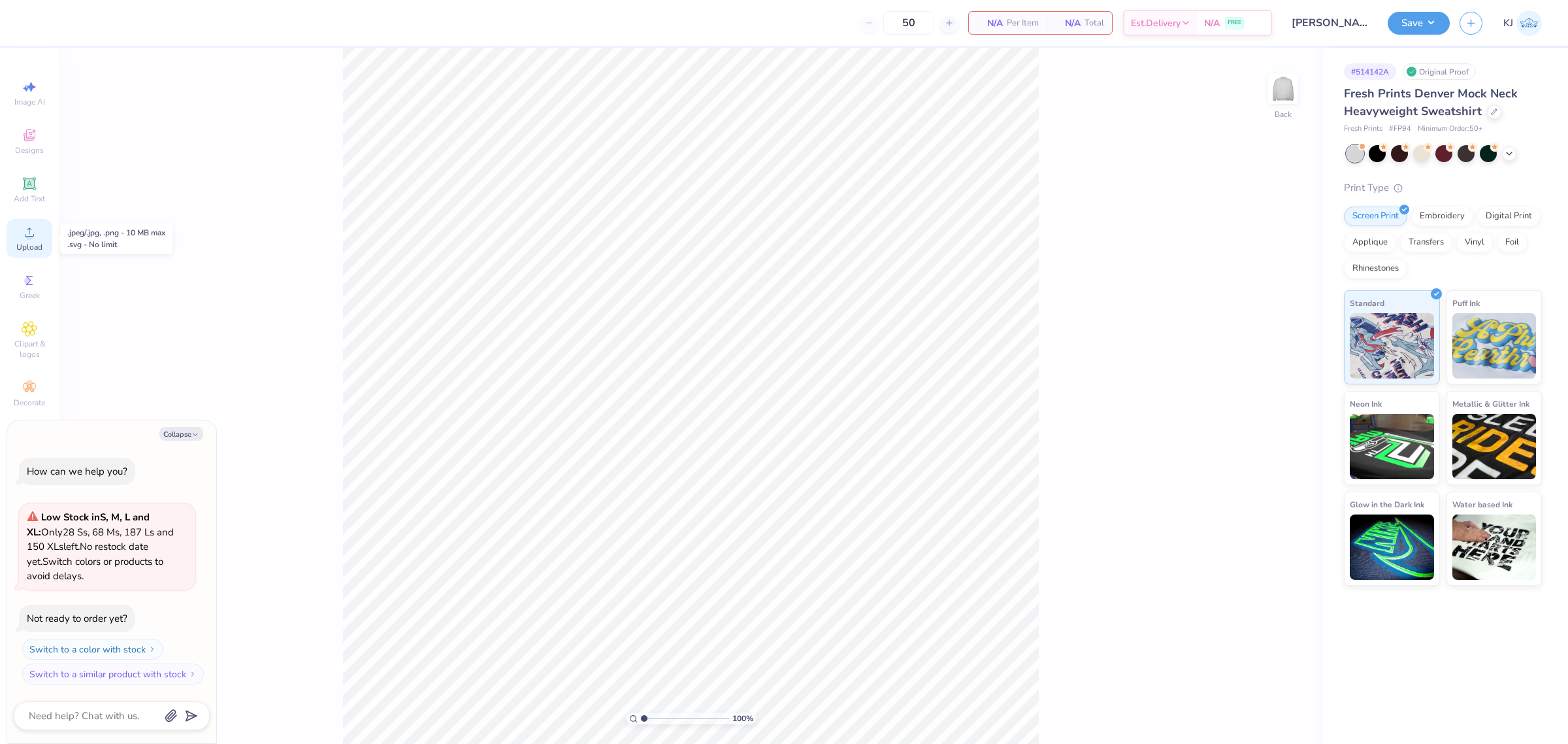
click at [40, 239] on div "Upload" at bounding box center [29, 238] width 46 height 38
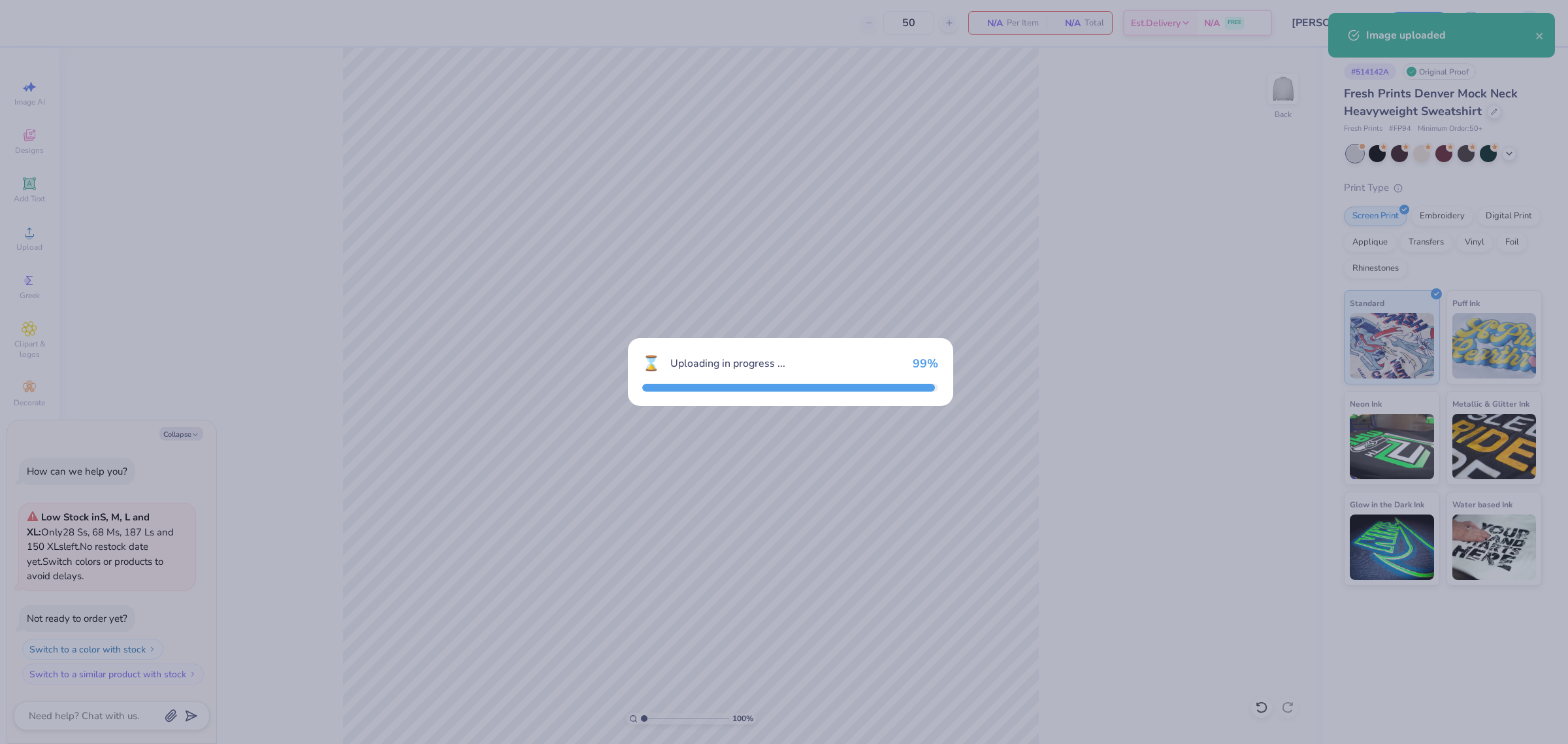
type textarea "x"
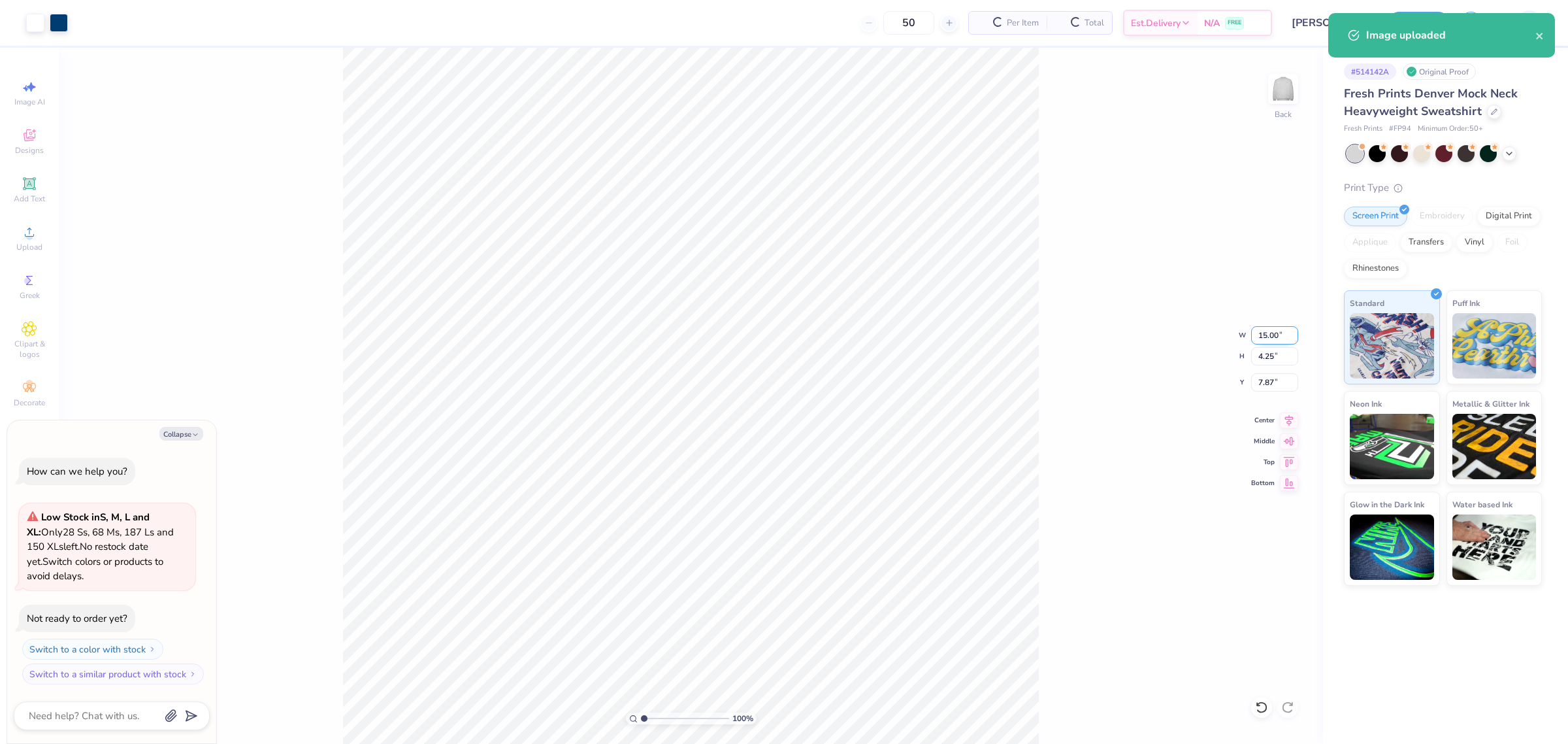
click at [1264, 334] on input "15.00" at bounding box center [1275, 335] width 47 height 18
type input "11"
type textarea "x"
type input "11.00"
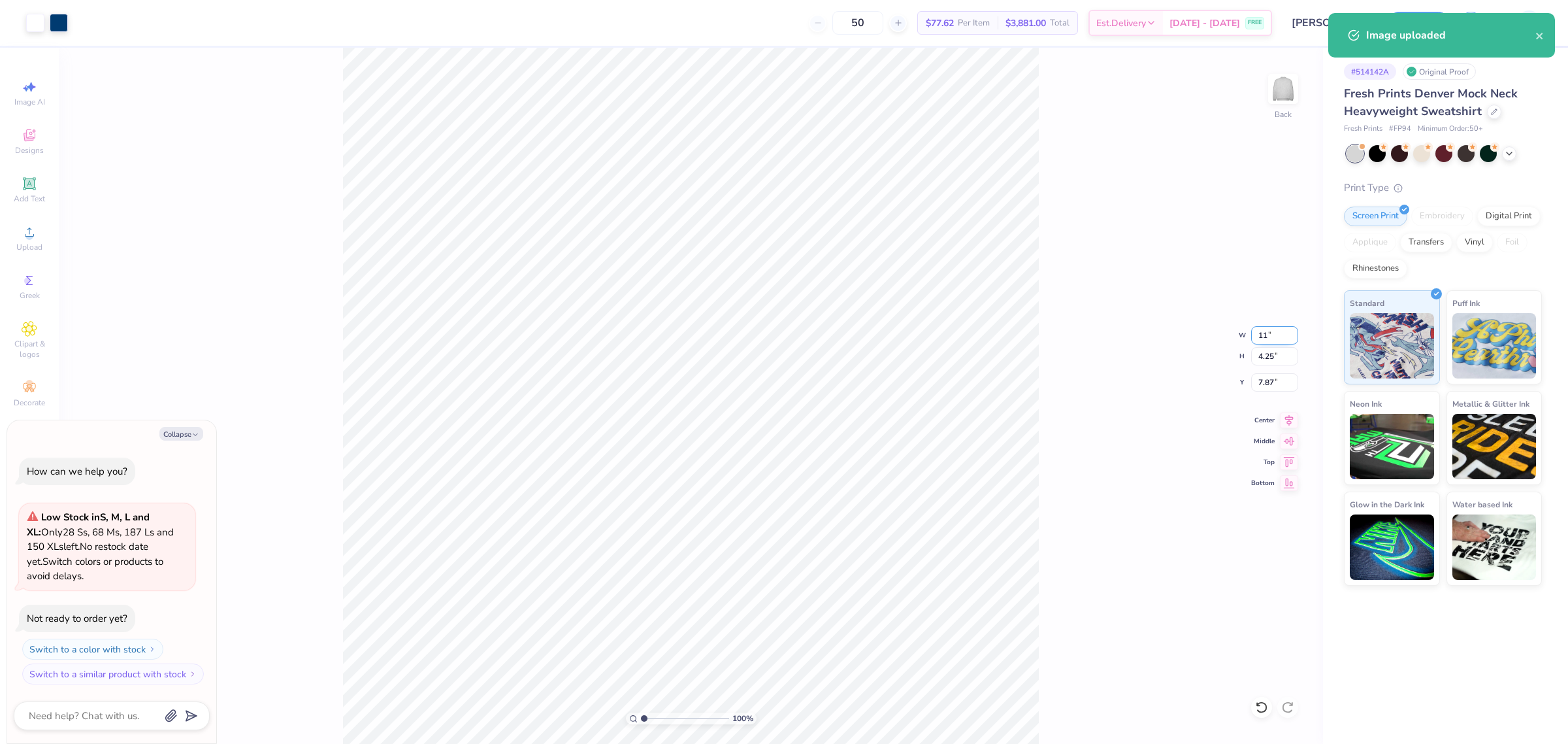
type input "3.12"
click at [1263, 380] on input "8.44" at bounding box center [1275, 382] width 47 height 18
type input "3"
type textarea "x"
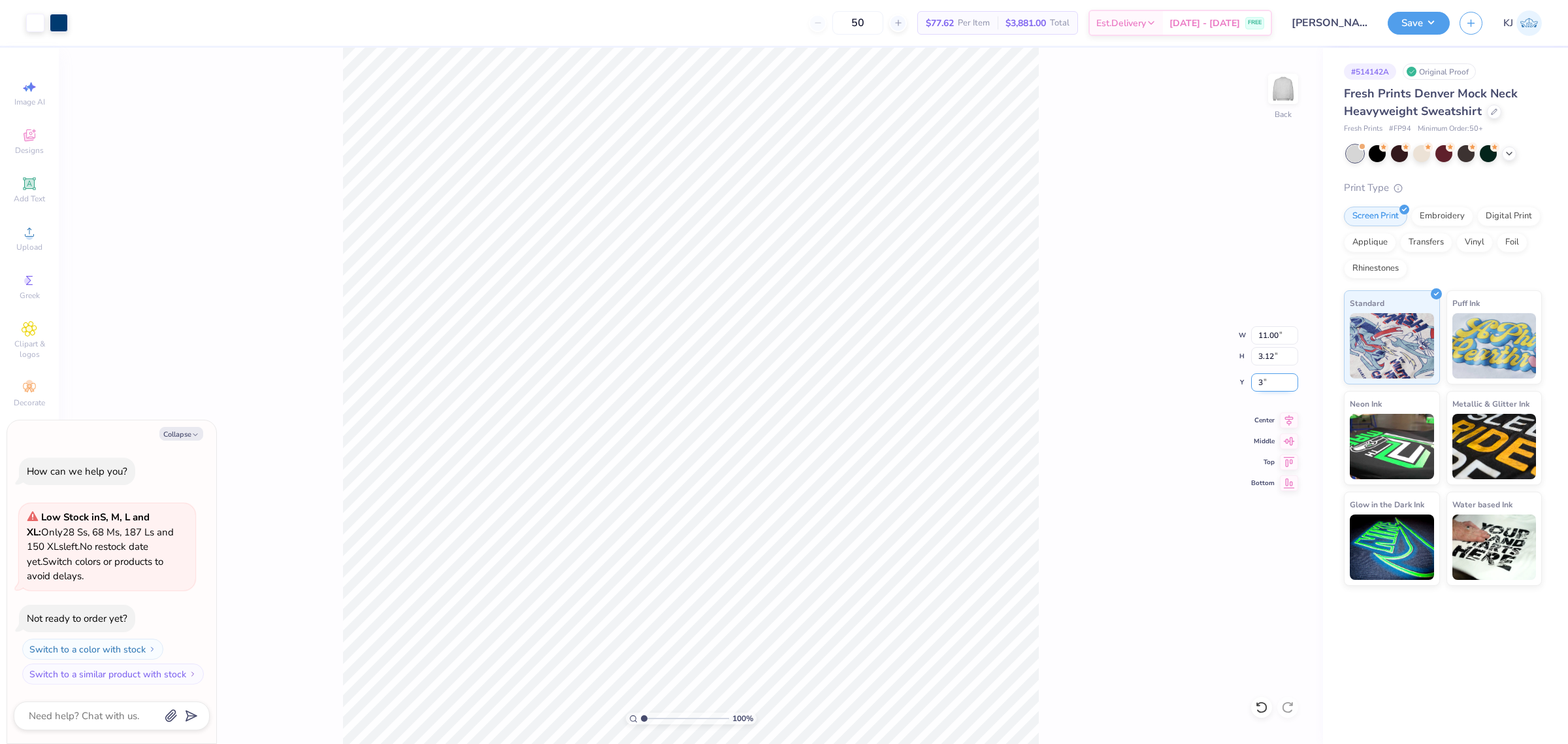
type input "3.00"
click at [1148, 390] on div "100 % Back W 11.00 11.00 " H 3.12 3.12 " Y 3.00 3.00 " Center Middle Top Bottom" at bounding box center [691, 396] width 1264 height 696
click at [1432, 18] on button "Save" at bounding box center [1419, 21] width 62 height 23
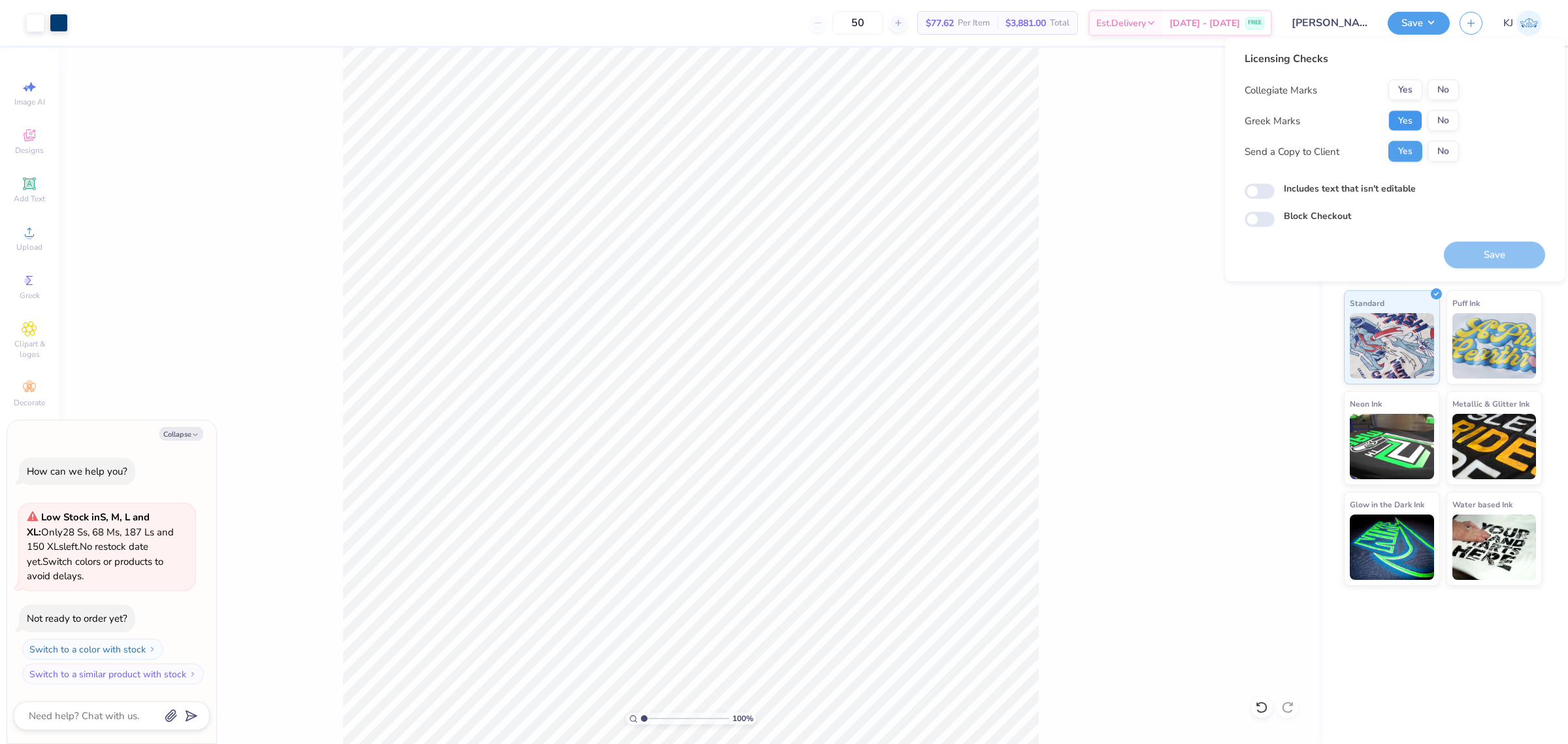
click at [1405, 117] on button "Yes" at bounding box center [1406, 121] width 34 height 21
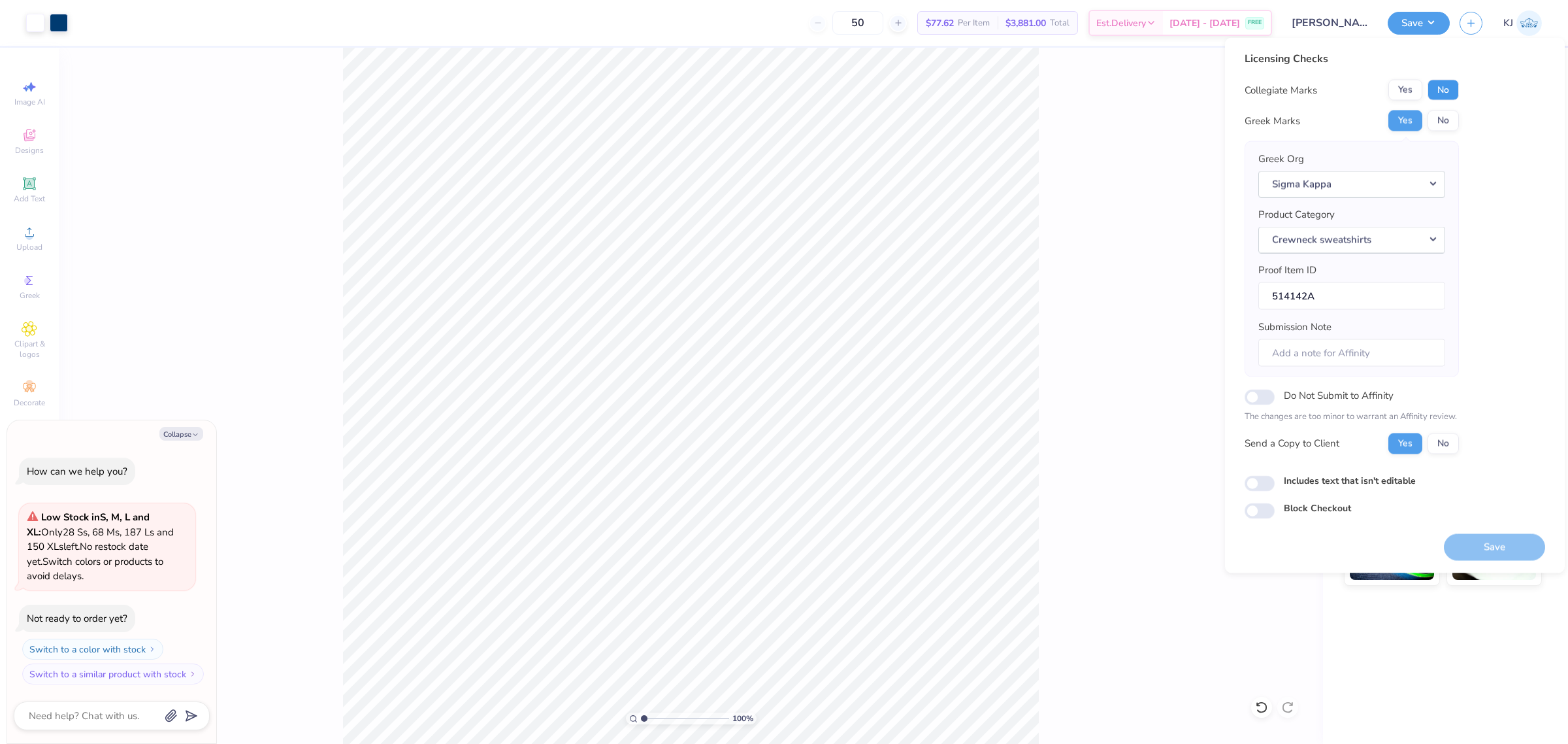
click at [1432, 91] on button "No" at bounding box center [1443, 90] width 31 height 21
click at [1473, 547] on button "Save" at bounding box center [1494, 546] width 101 height 27
type textarea "x"
